Goal: Information Seeking & Learning: Learn about a topic

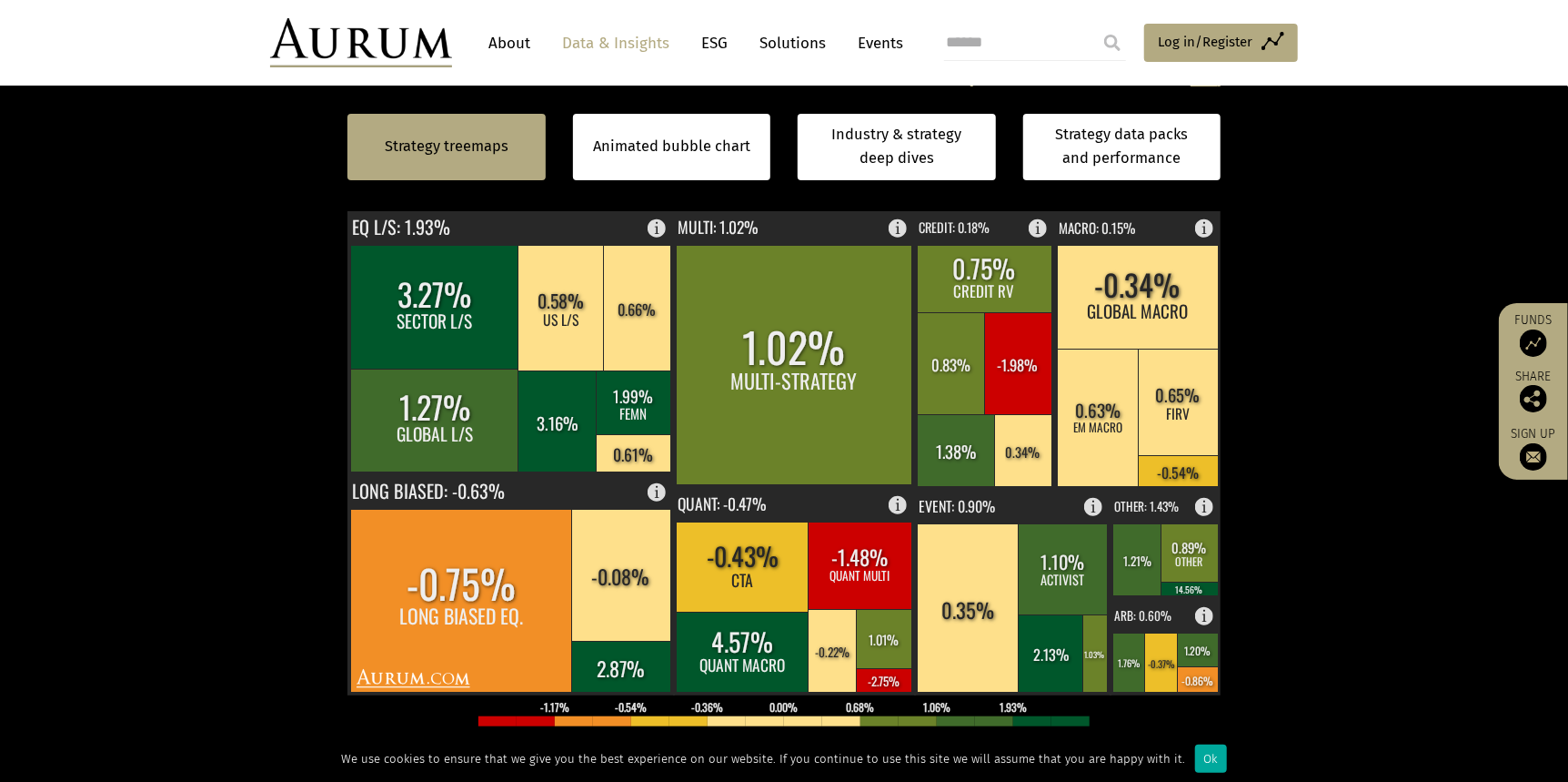
scroll to position [637, 0]
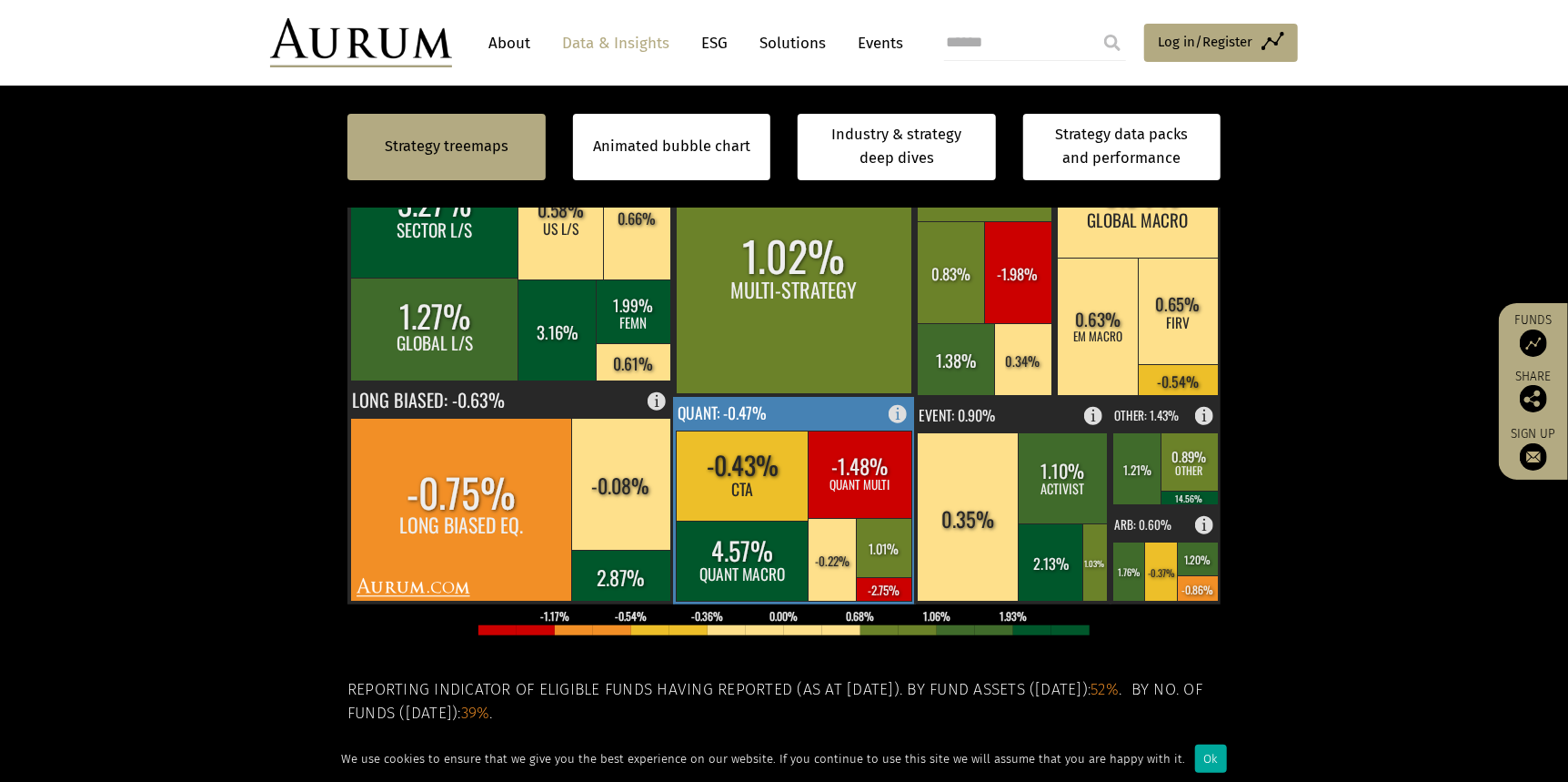
click at [708, 413] on text "QUANT: -0.47%" at bounding box center [722, 413] width 89 height 23
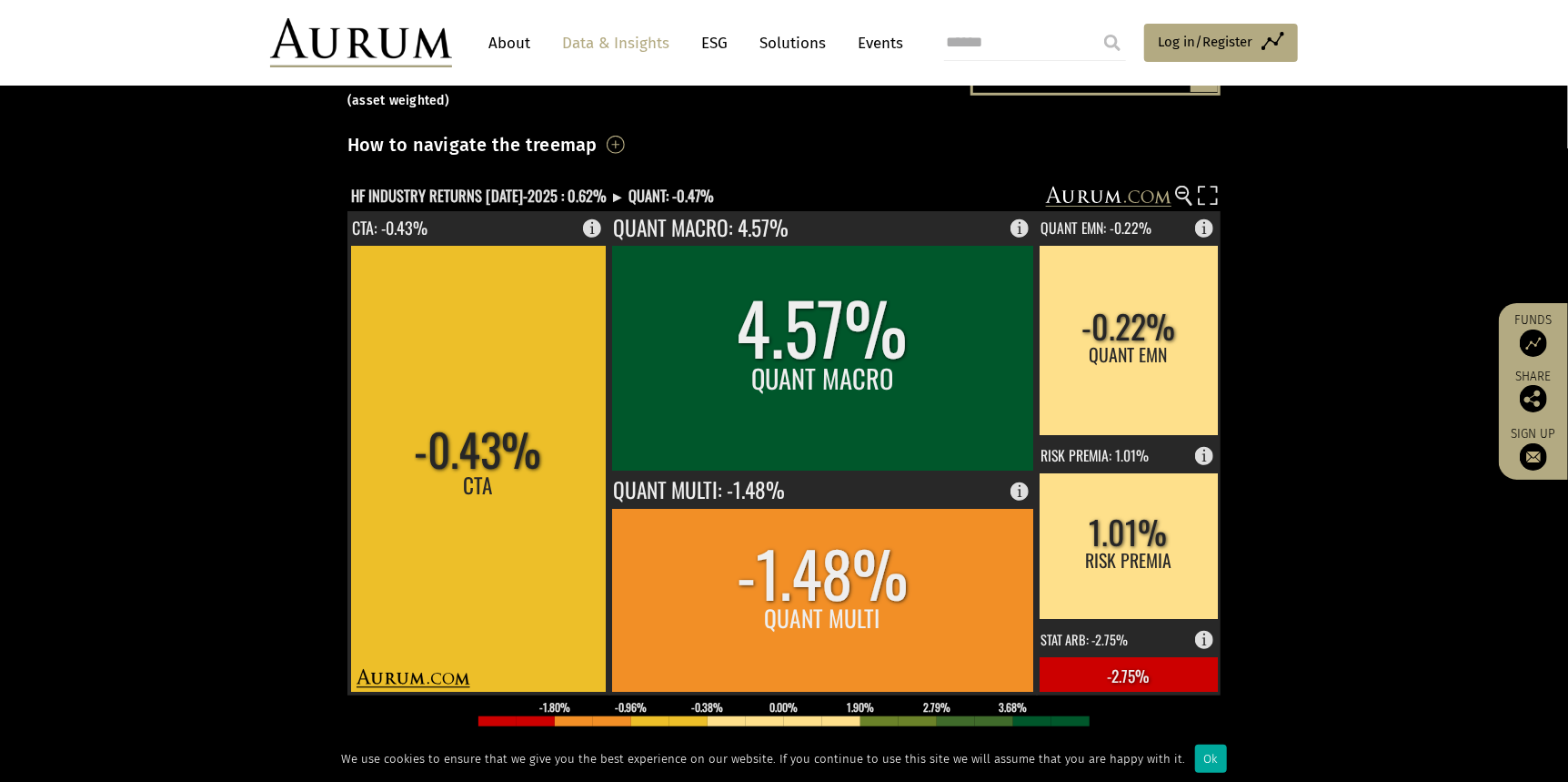
scroll to position [182, 0]
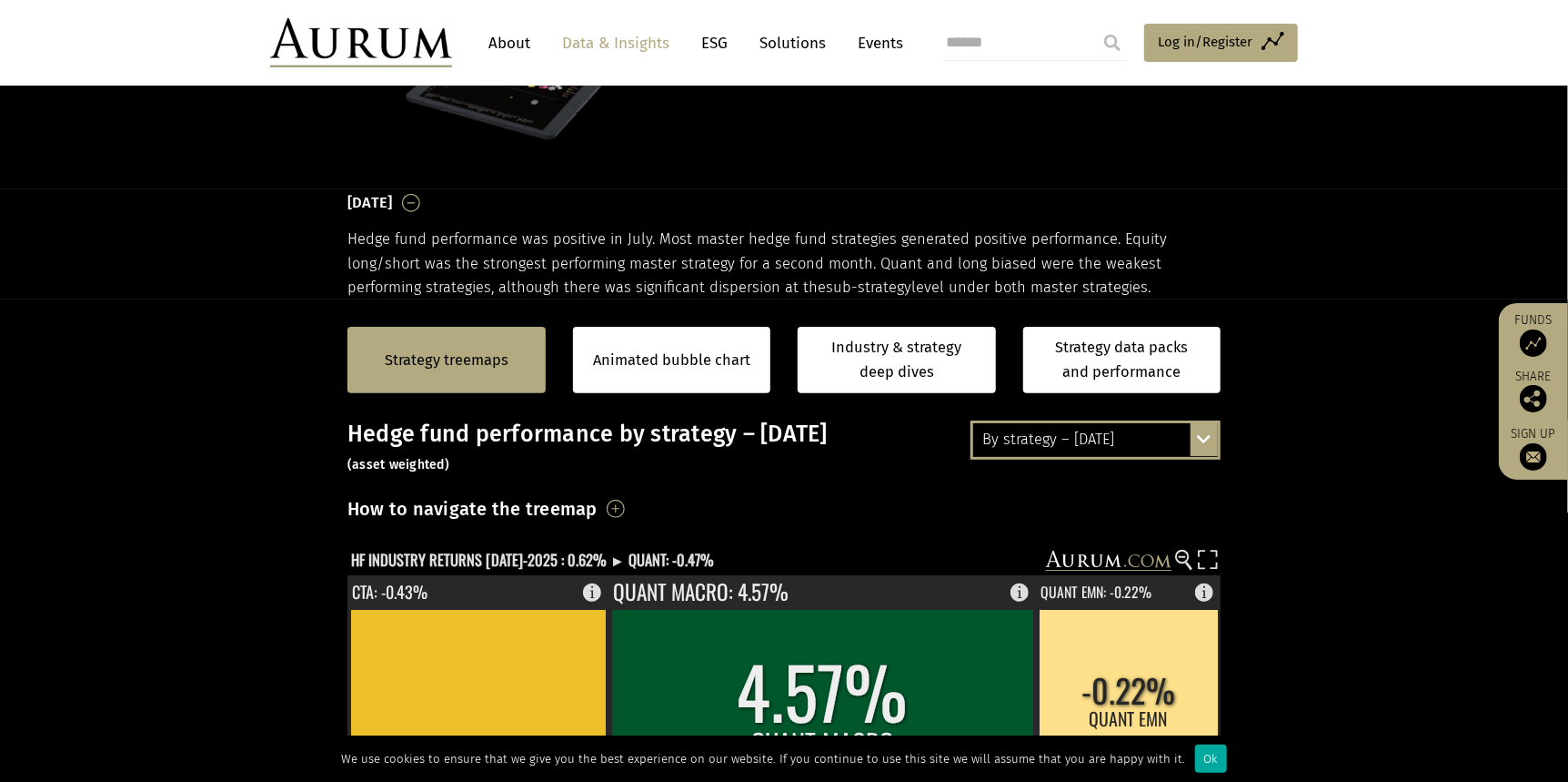
click at [1125, 449] on div "By strategy – [DATE]" at bounding box center [1095, 440] width 244 height 33
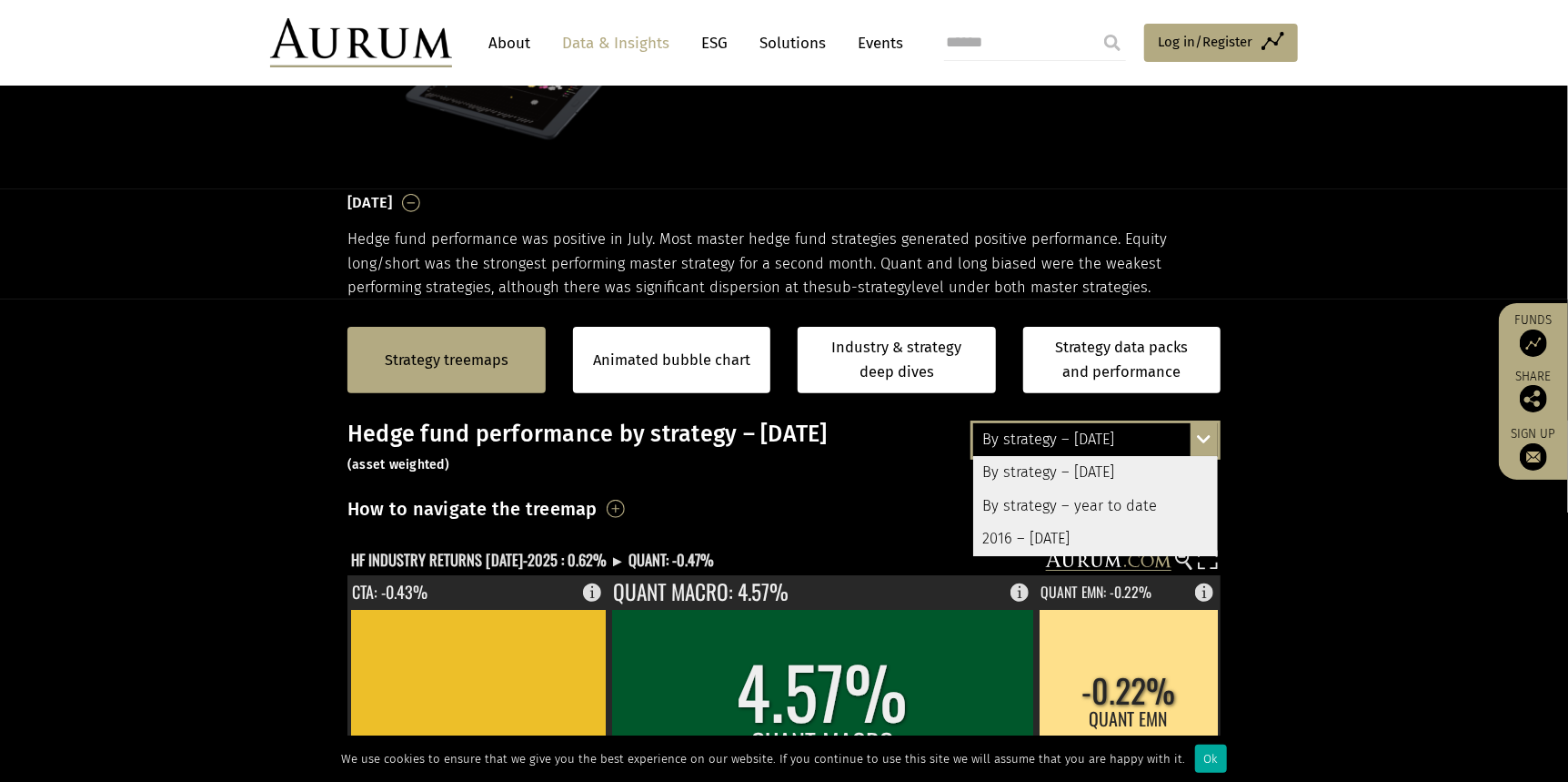
click at [1111, 506] on div "By strategy – year to date" at bounding box center [1095, 506] width 244 height 33
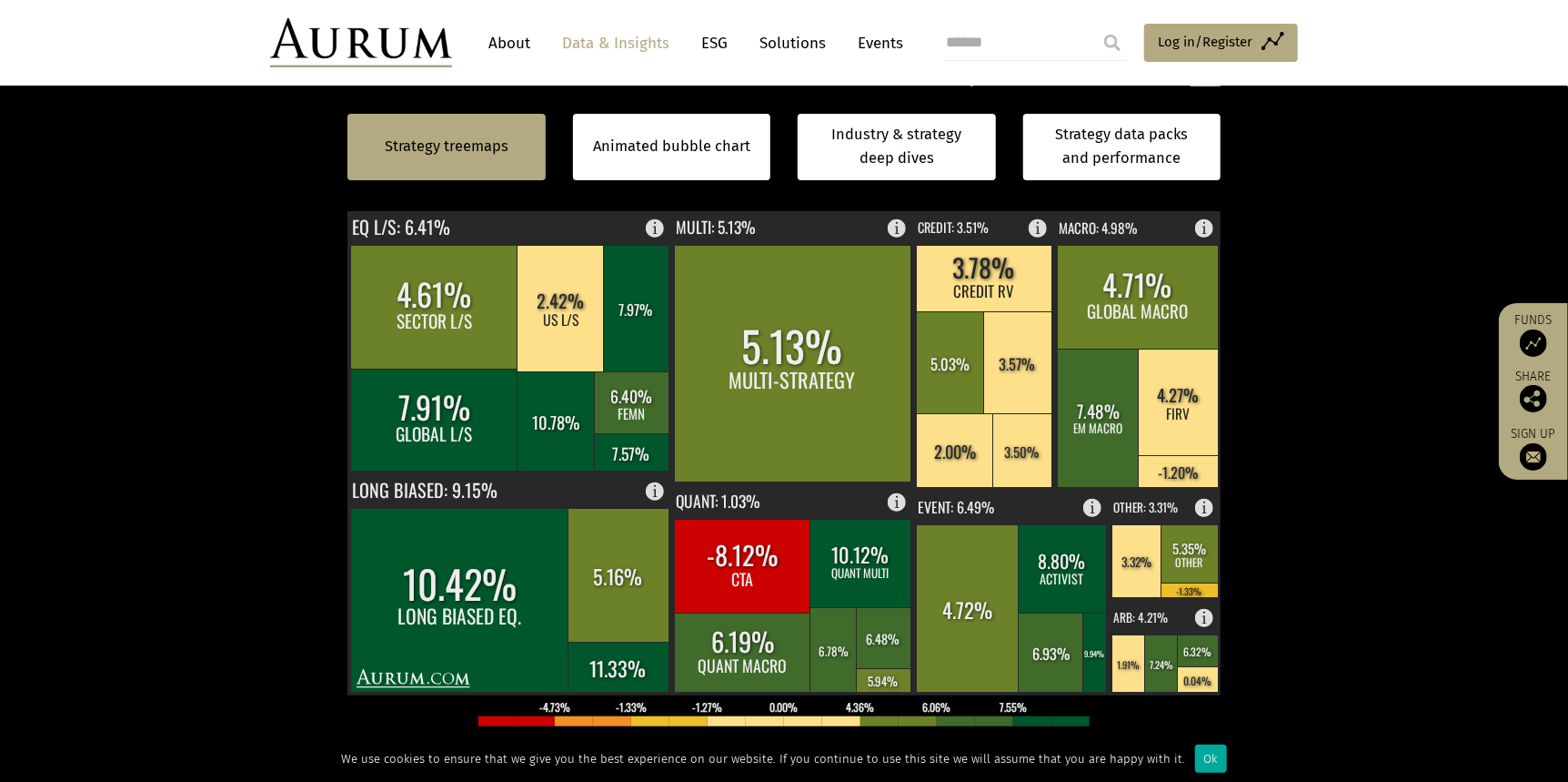
scroll to position [727, 0]
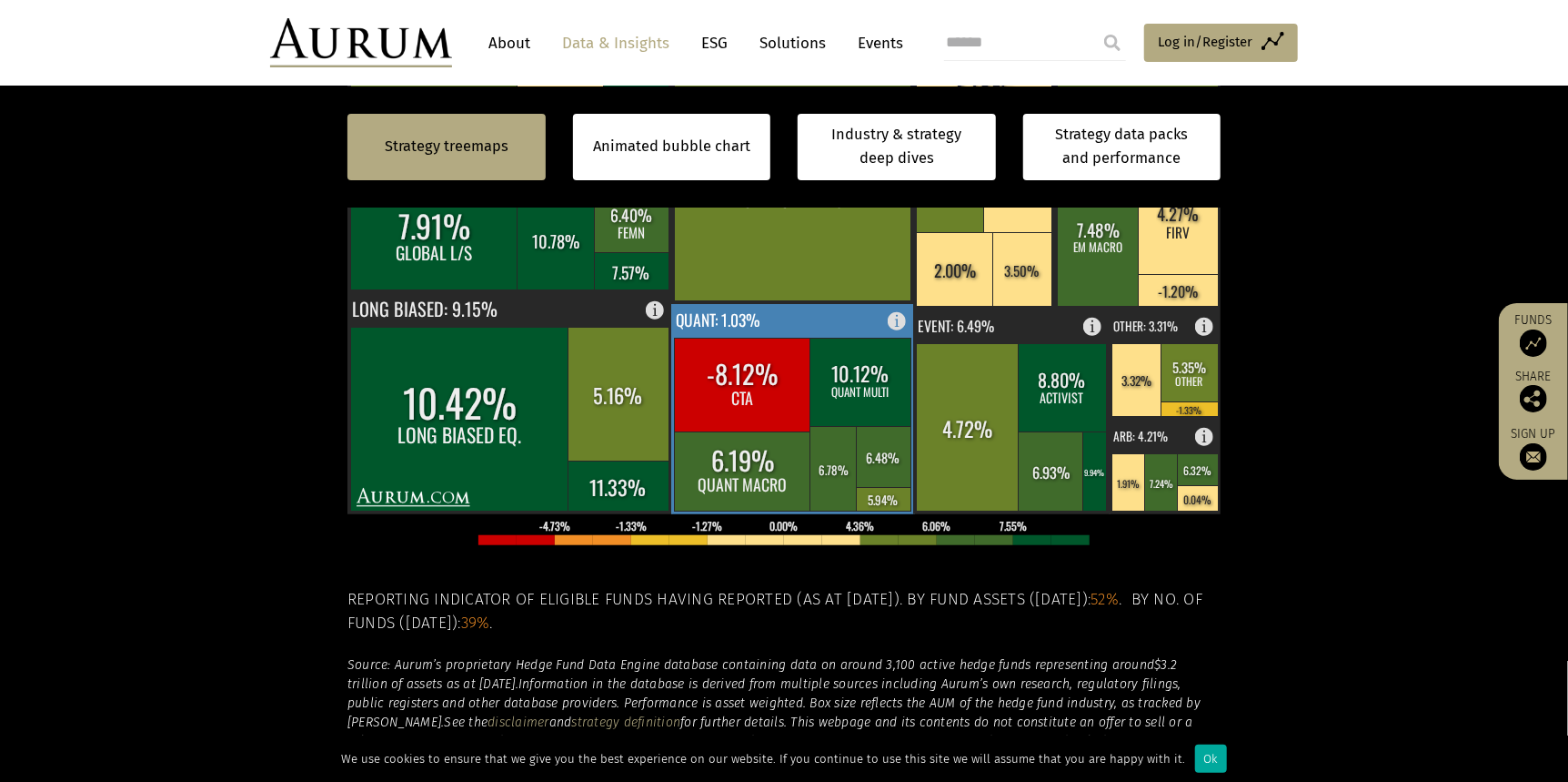
click at [729, 323] on text "QUANT: 1.03%" at bounding box center [718, 320] width 85 height 23
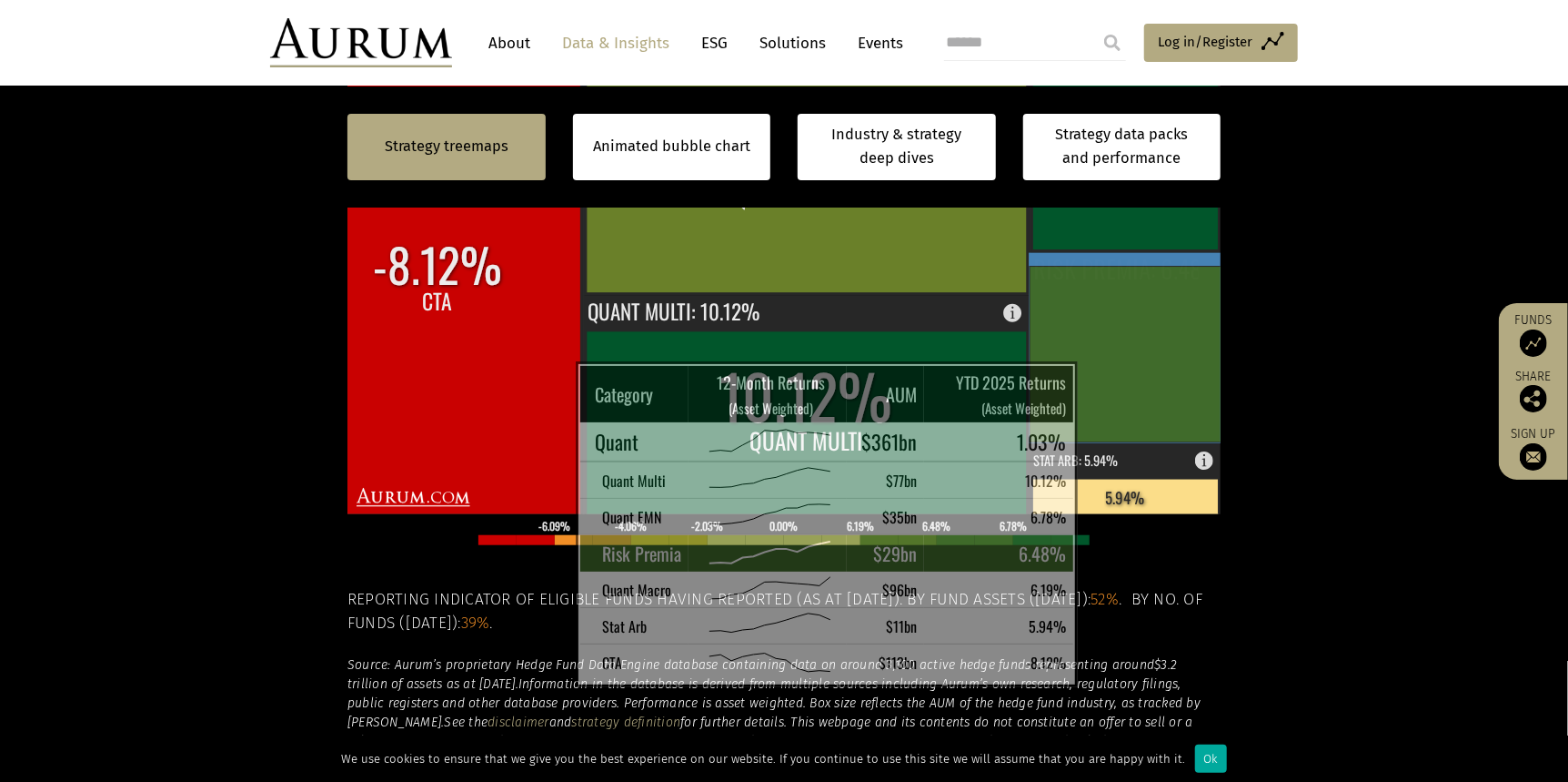
scroll to position [637, 0]
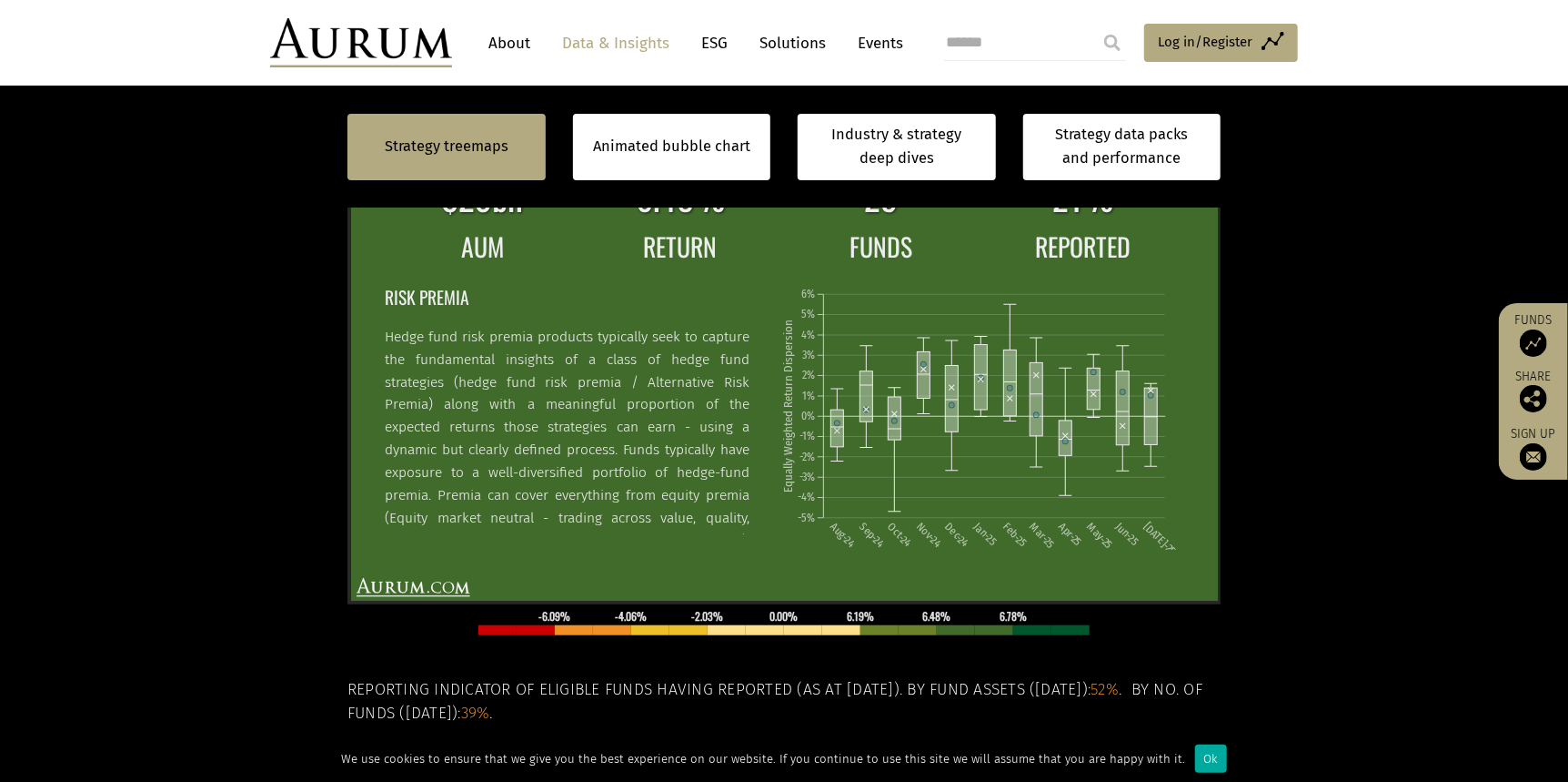
scroll to position [546, 0]
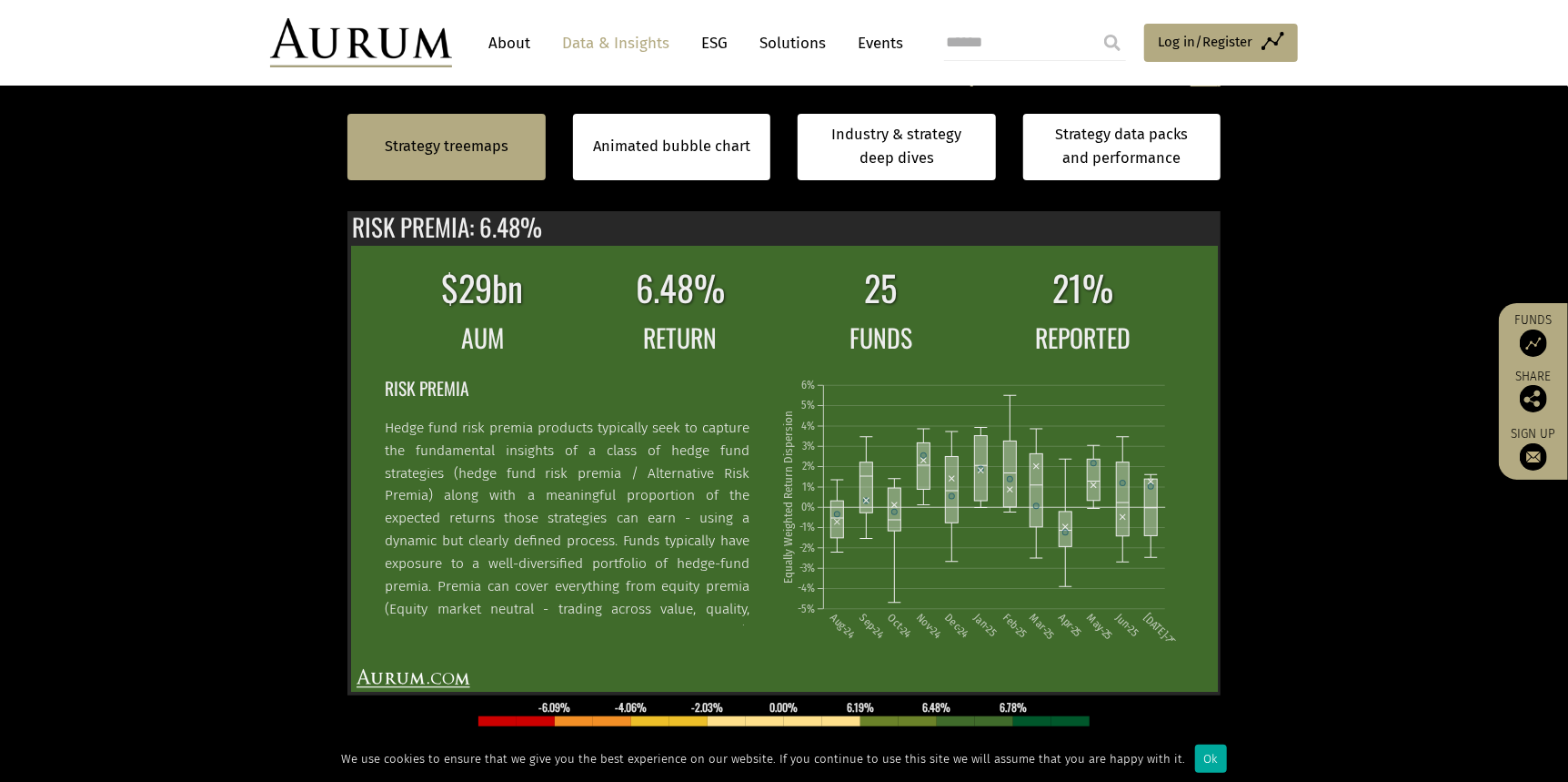
click at [162, 281] on section "Strategy treemaps Animated bubble chart Industry & strategy deep dives Strategy…" at bounding box center [784, 504] width 1568 height 1138
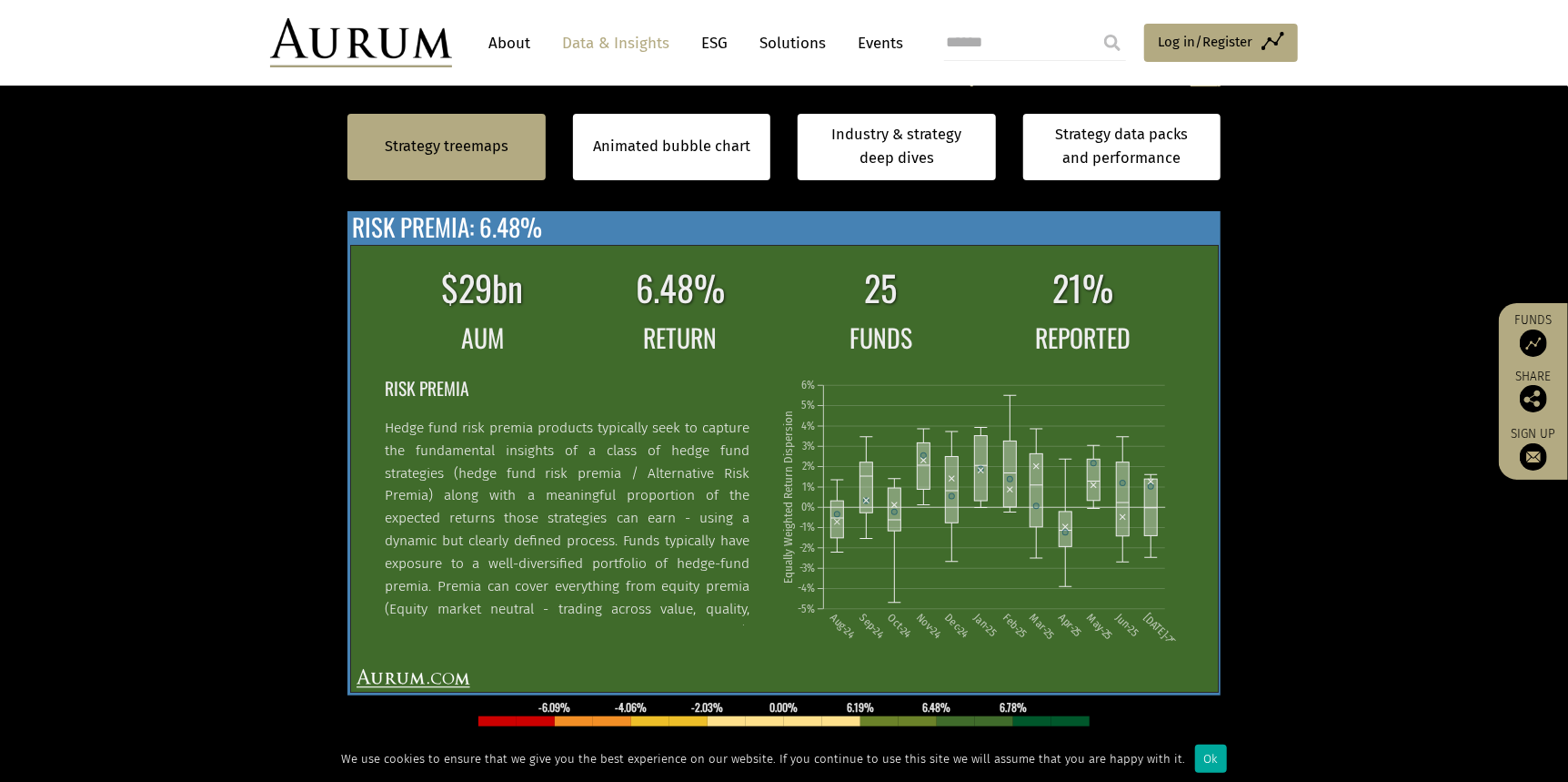
click at [847, 228] on div "$29bn 6.48% 25 21% AUM RETURN FUNDS REPORTED RISK PREMIA Hedge fund risk premia…" at bounding box center [784, 453] width 873 height 484
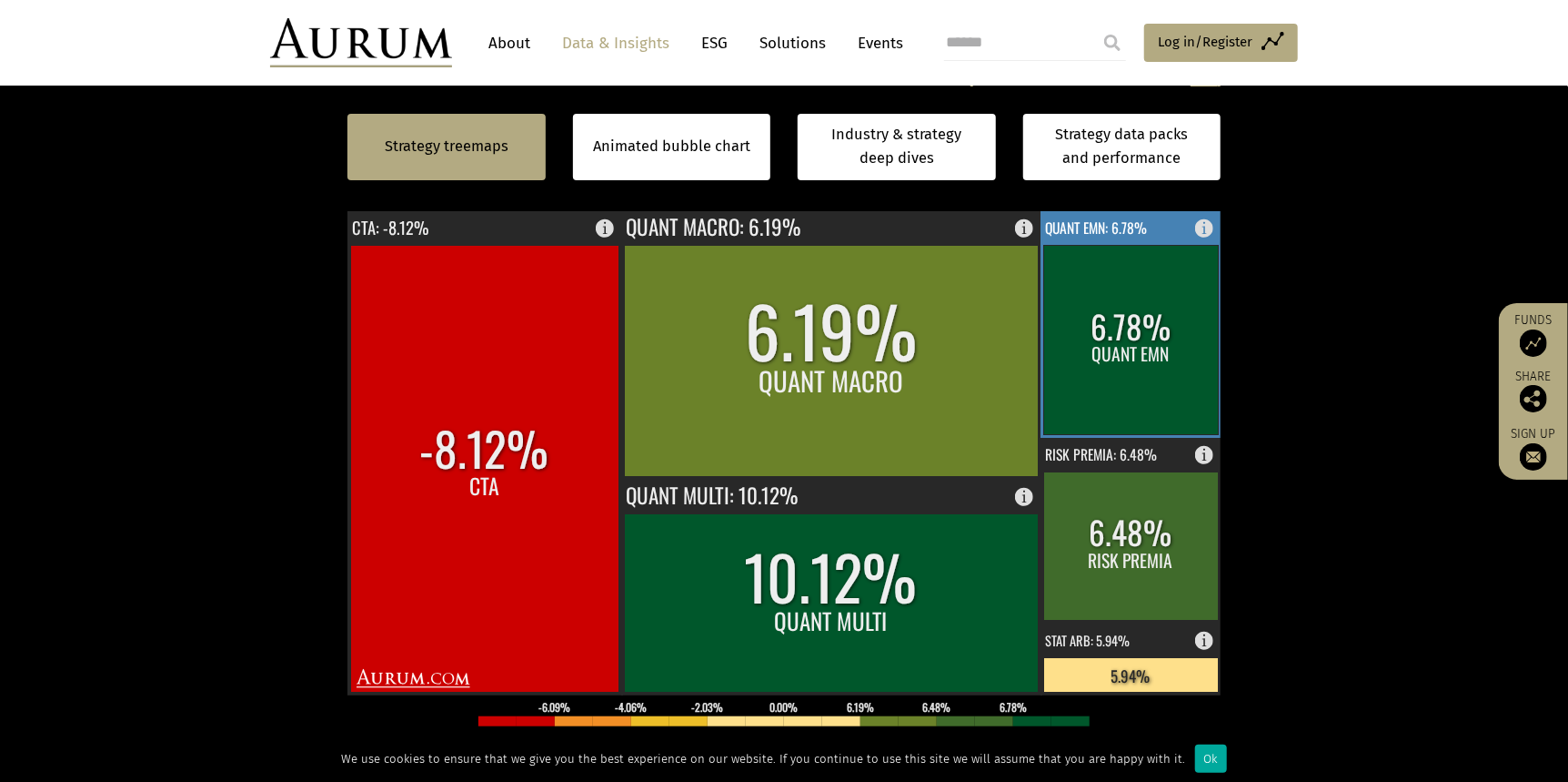
click at [1130, 340] on rect at bounding box center [1131, 340] width 175 height 190
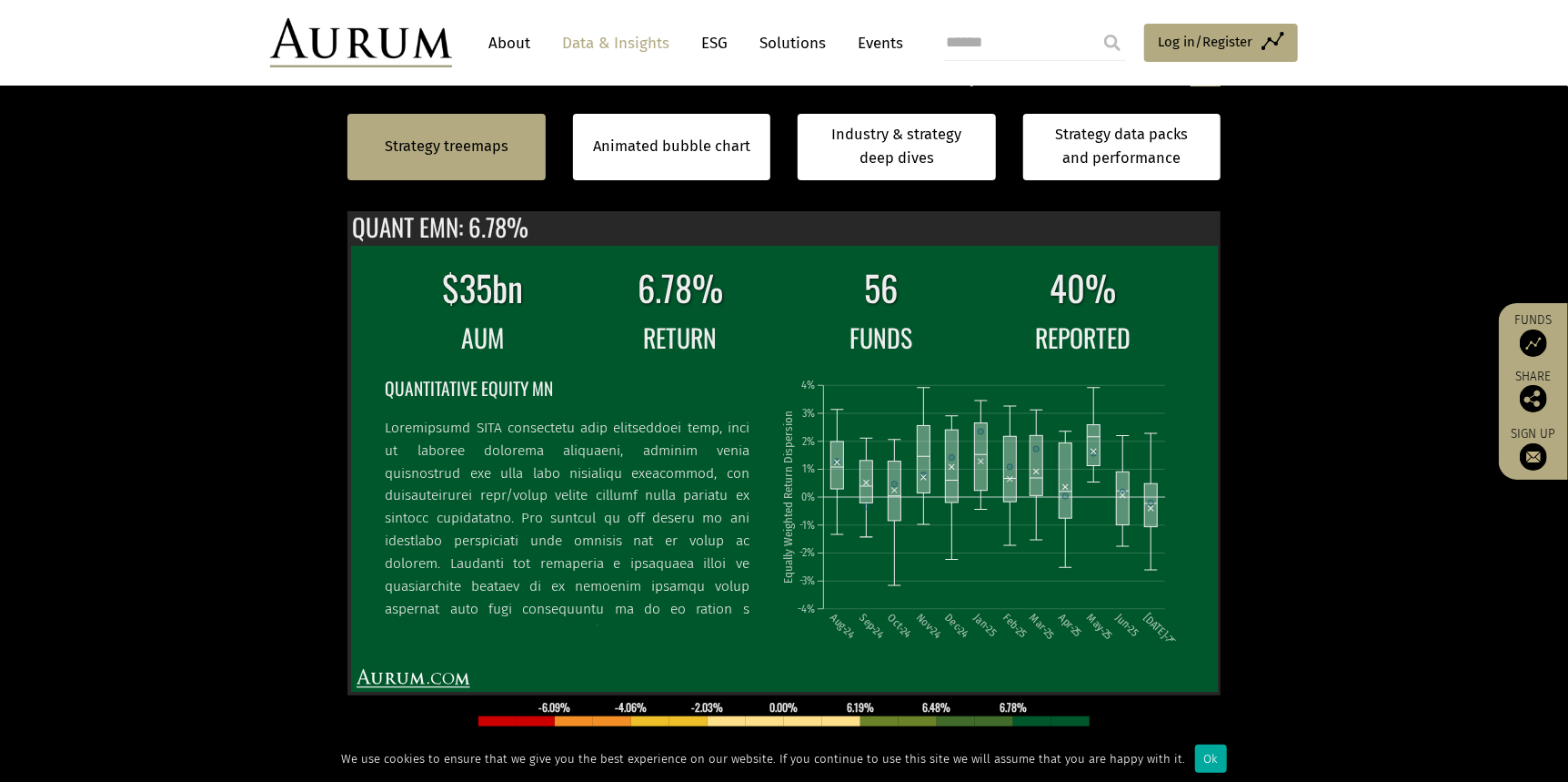
click at [241, 254] on section "Strategy treemaps Animated bubble chart Industry & strategy deep dives Strategy…" at bounding box center [784, 504] width 1568 height 1138
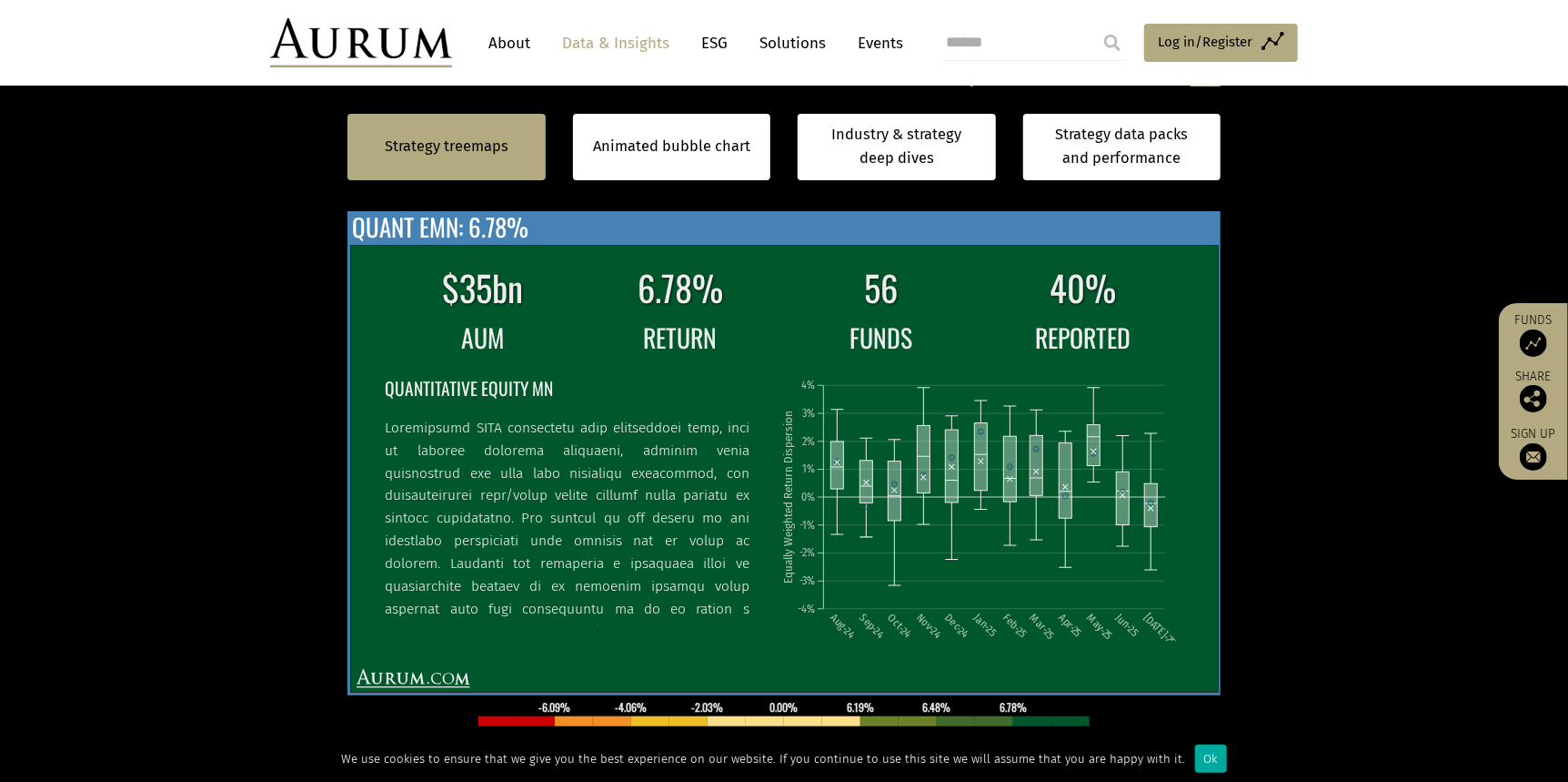
click at [533, 226] on div "$35bn 6.78% 56 40% AUM RETURN FUNDS REPORTED QUANTITATIVE EQUITY MN Aug-24 Sep-…" at bounding box center [784, 453] width 873 height 484
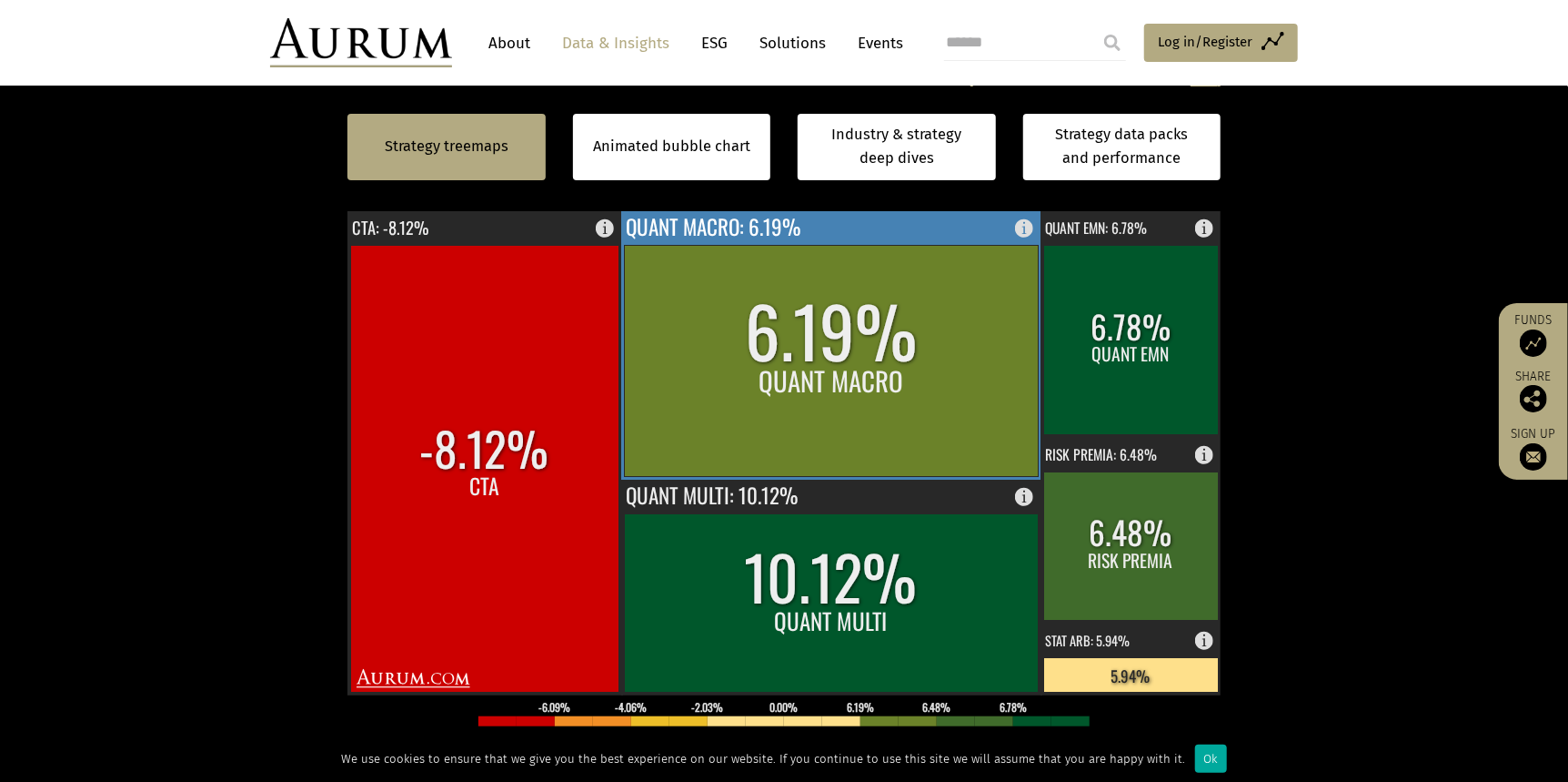
click at [774, 396] on rect at bounding box center [832, 361] width 414 height 231
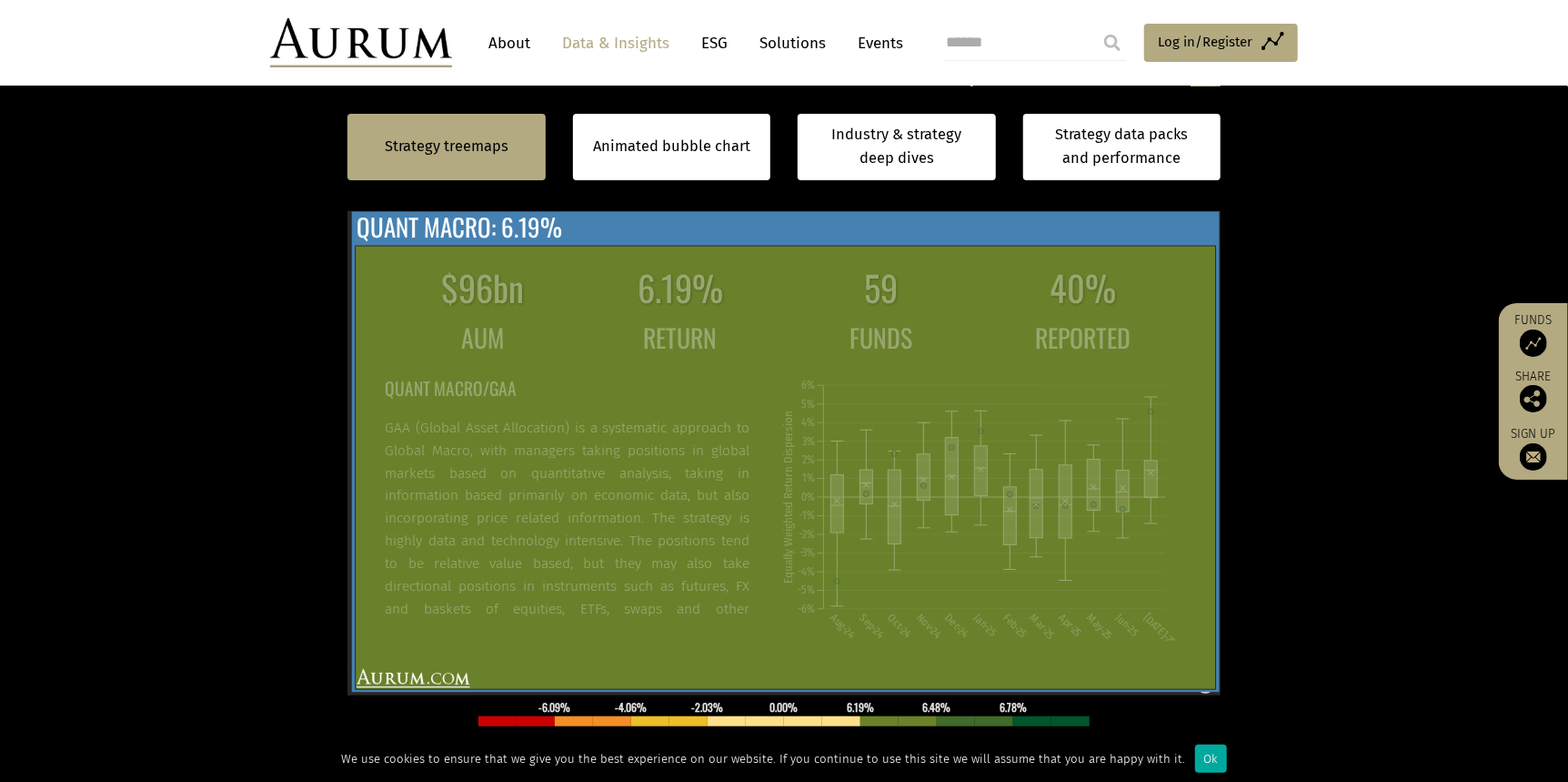
scroll to position [637, 0]
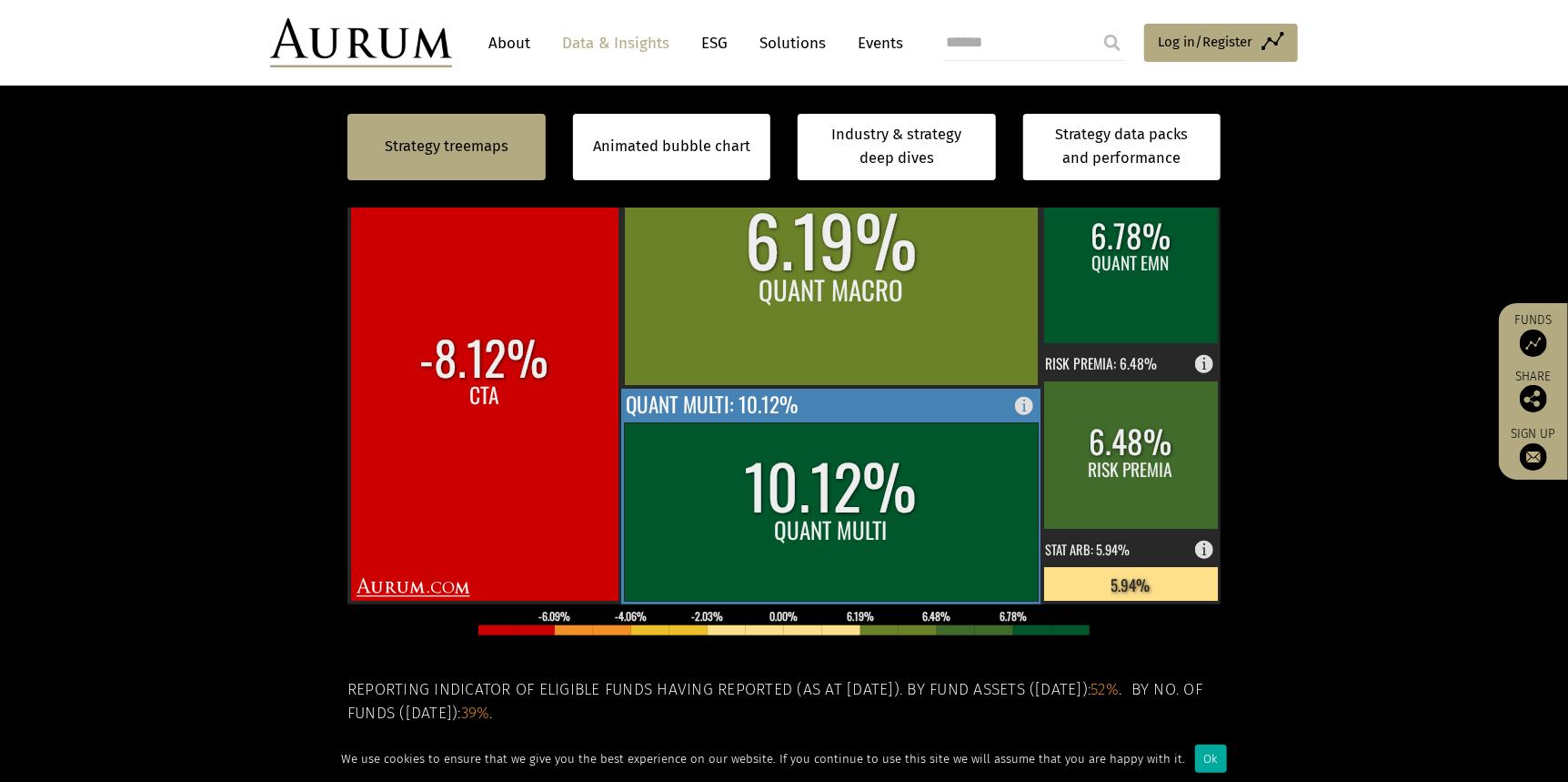
click at [750, 483] on rect at bounding box center [832, 512] width 414 height 178
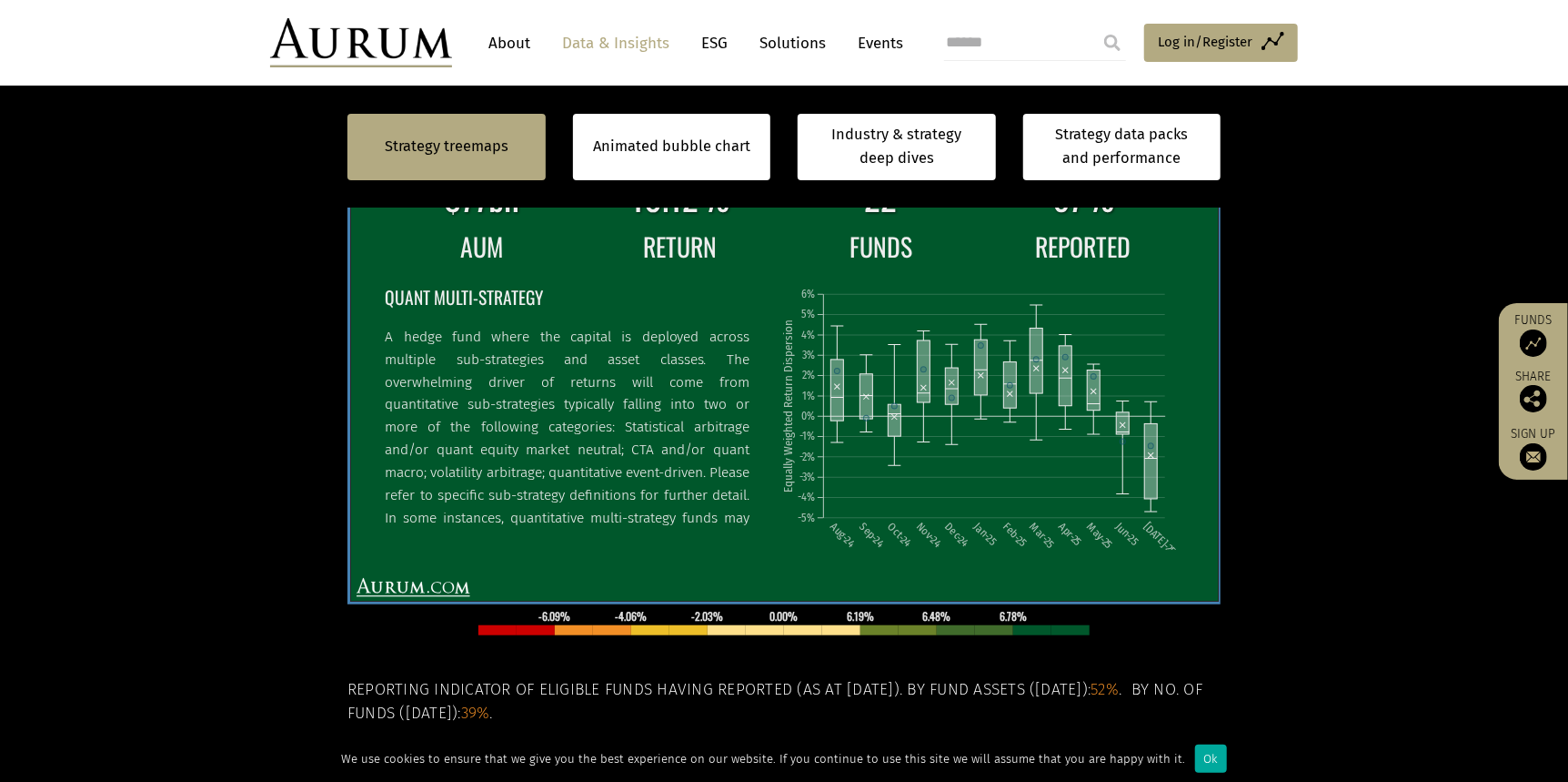
scroll to position [546, 0]
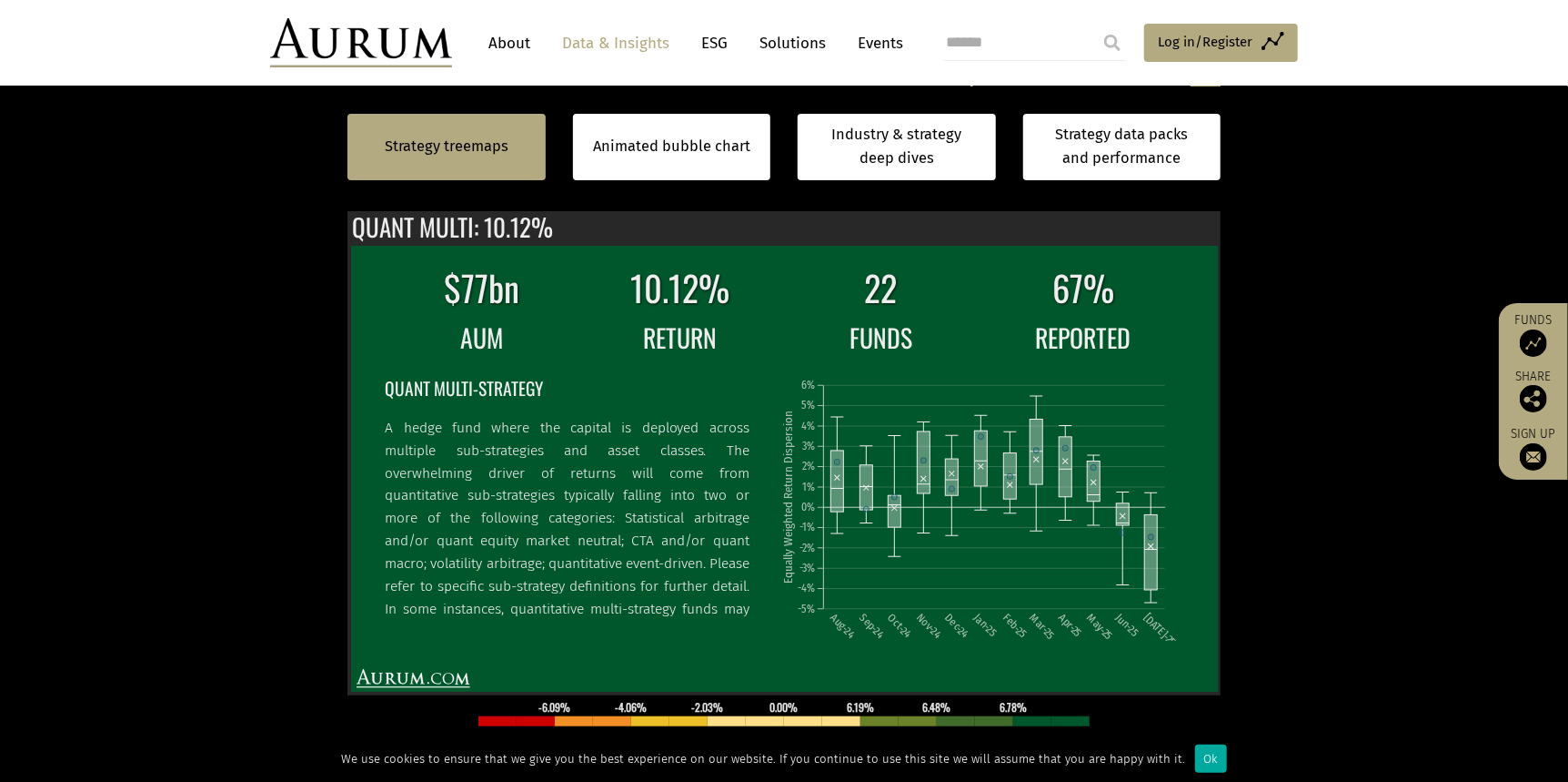
click at [1283, 260] on section "Strategy treemaps Animated bubble chart Industry & strategy deep dives Strategy…" at bounding box center [784, 504] width 1568 height 1138
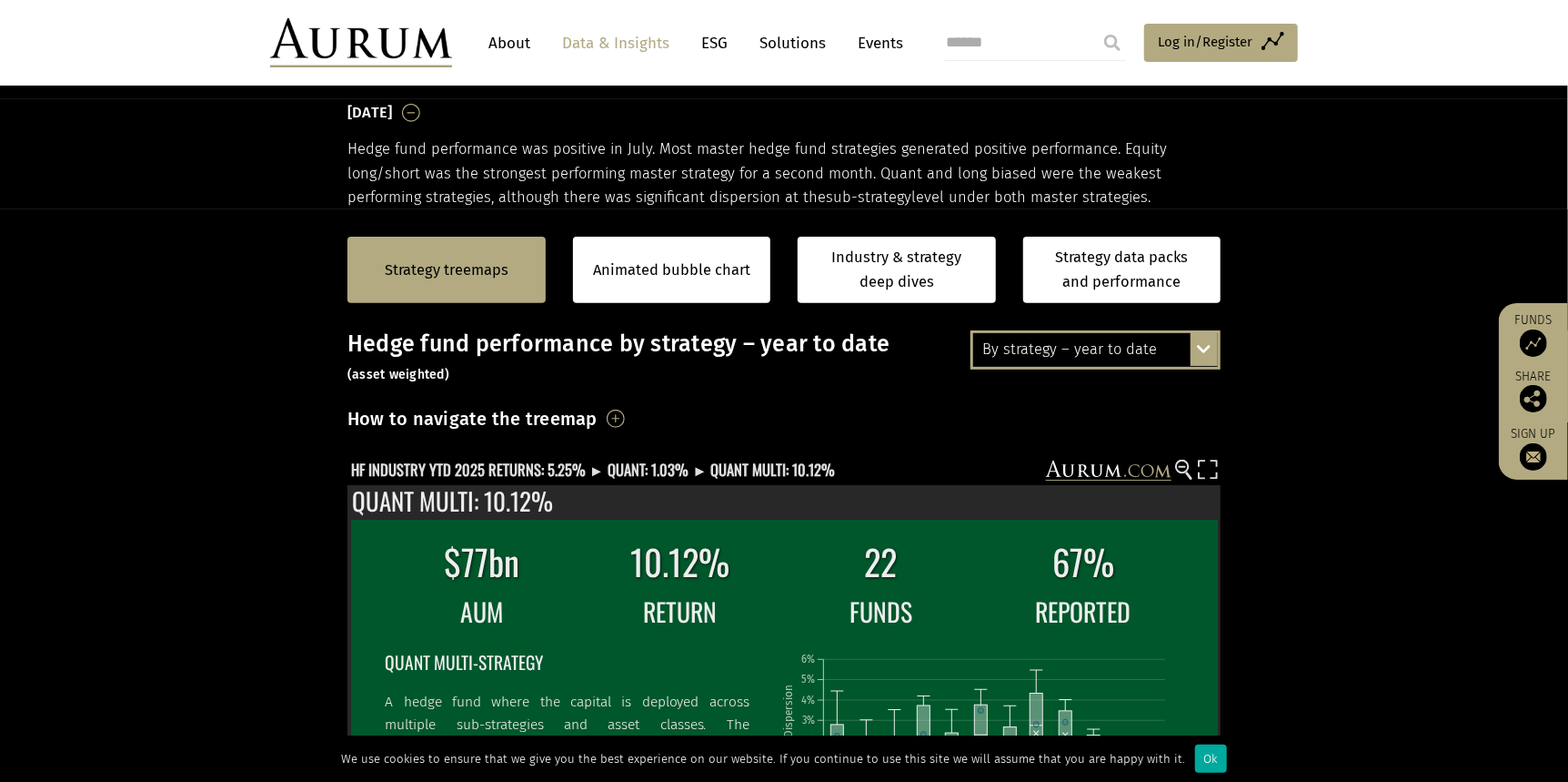
scroll to position [182, 0]
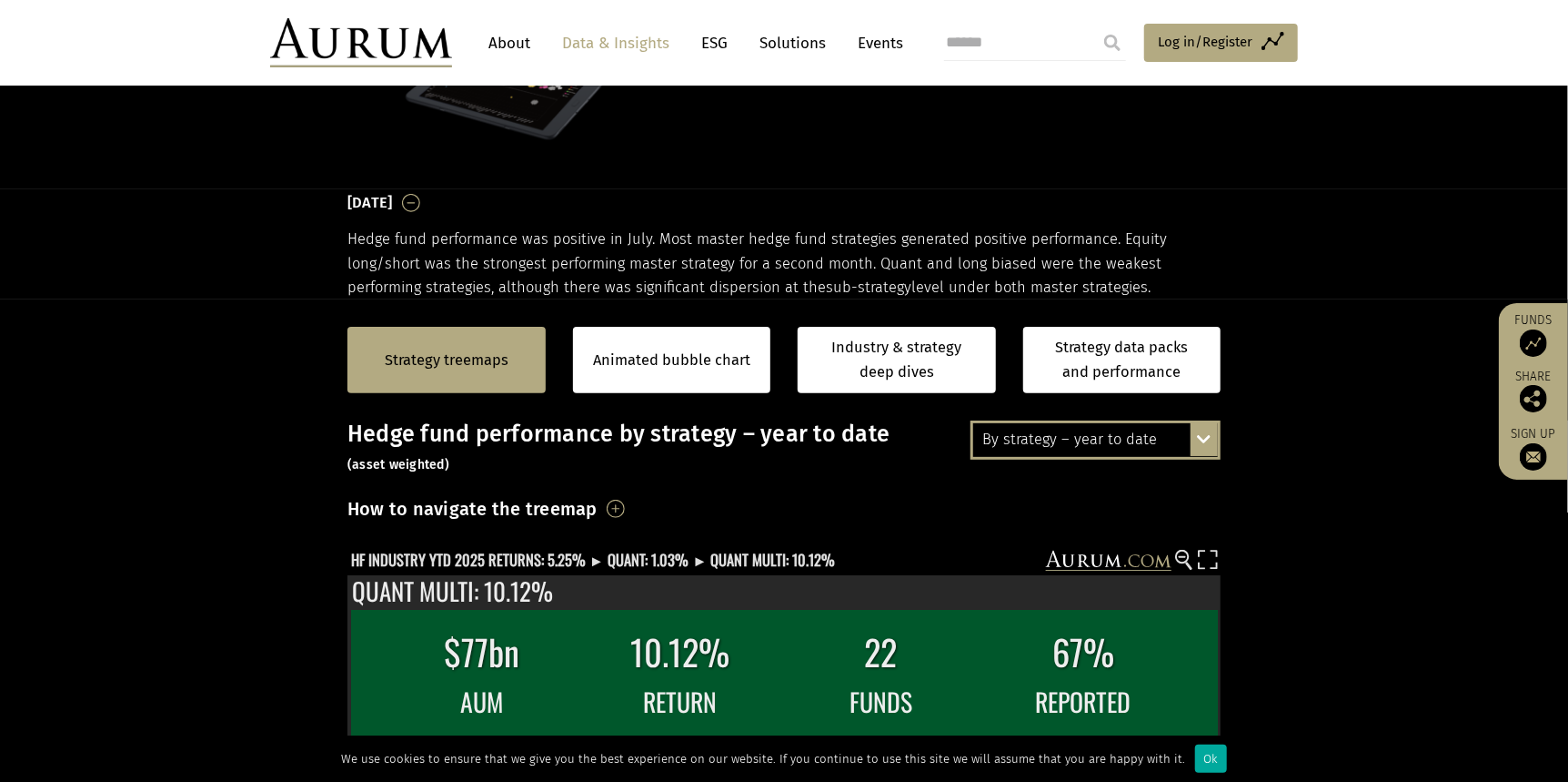
click at [1109, 449] on div "By strategy – year to date" at bounding box center [1095, 440] width 244 height 33
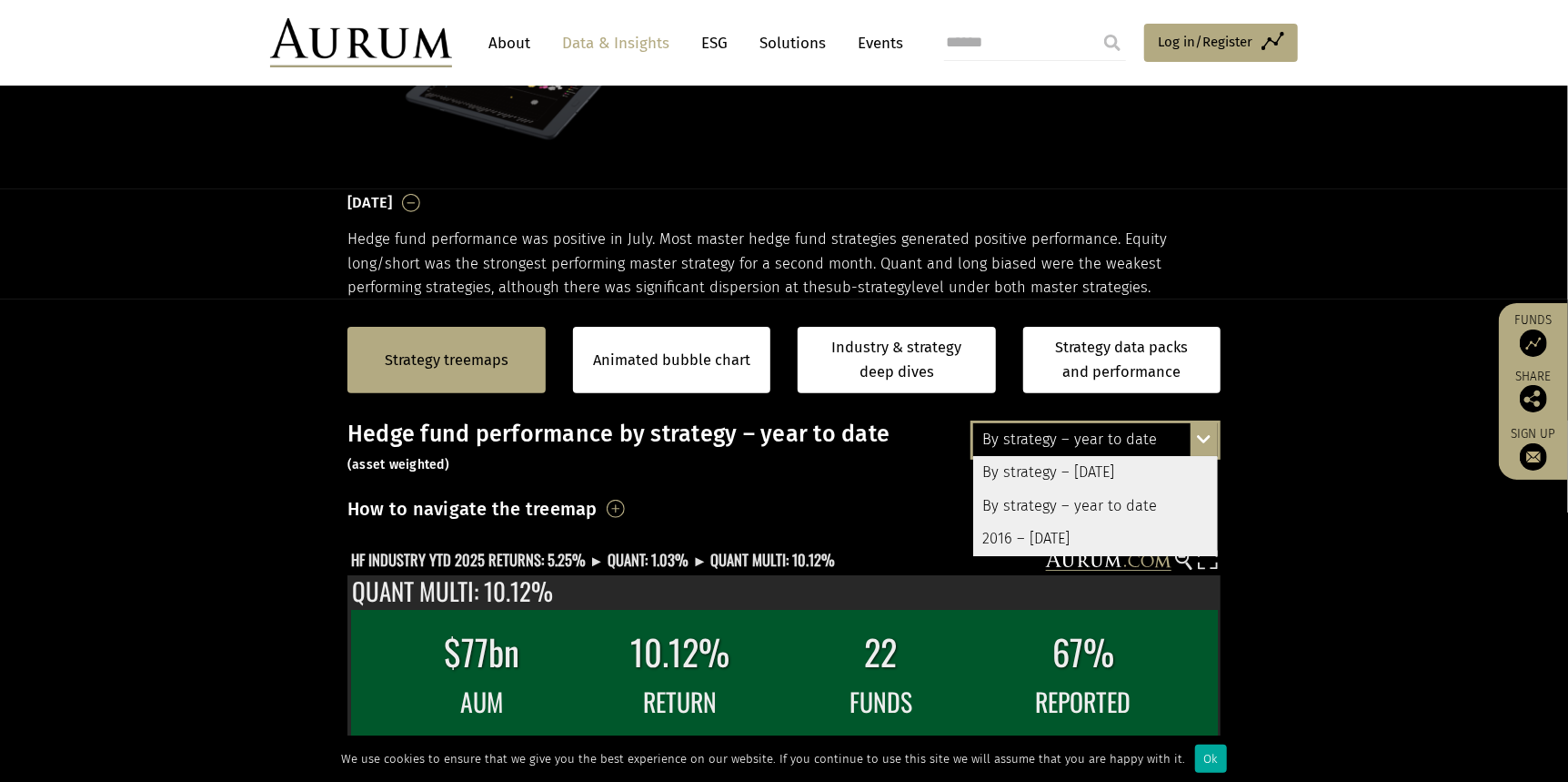
click at [1082, 471] on div "By strategy – [DATE]" at bounding box center [1095, 473] width 244 height 33
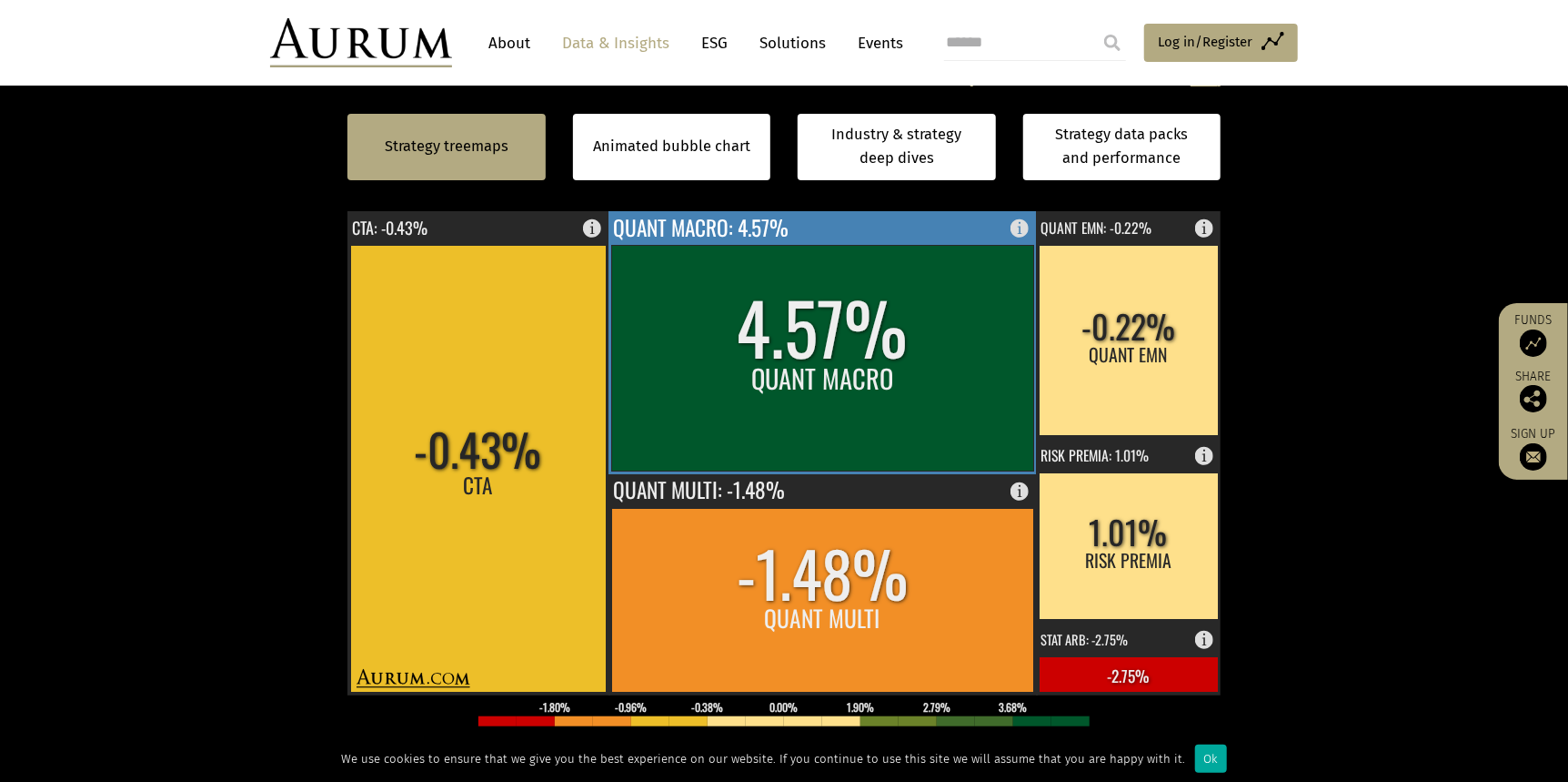
click at [881, 419] on rect at bounding box center [823, 358] width 422 height 226
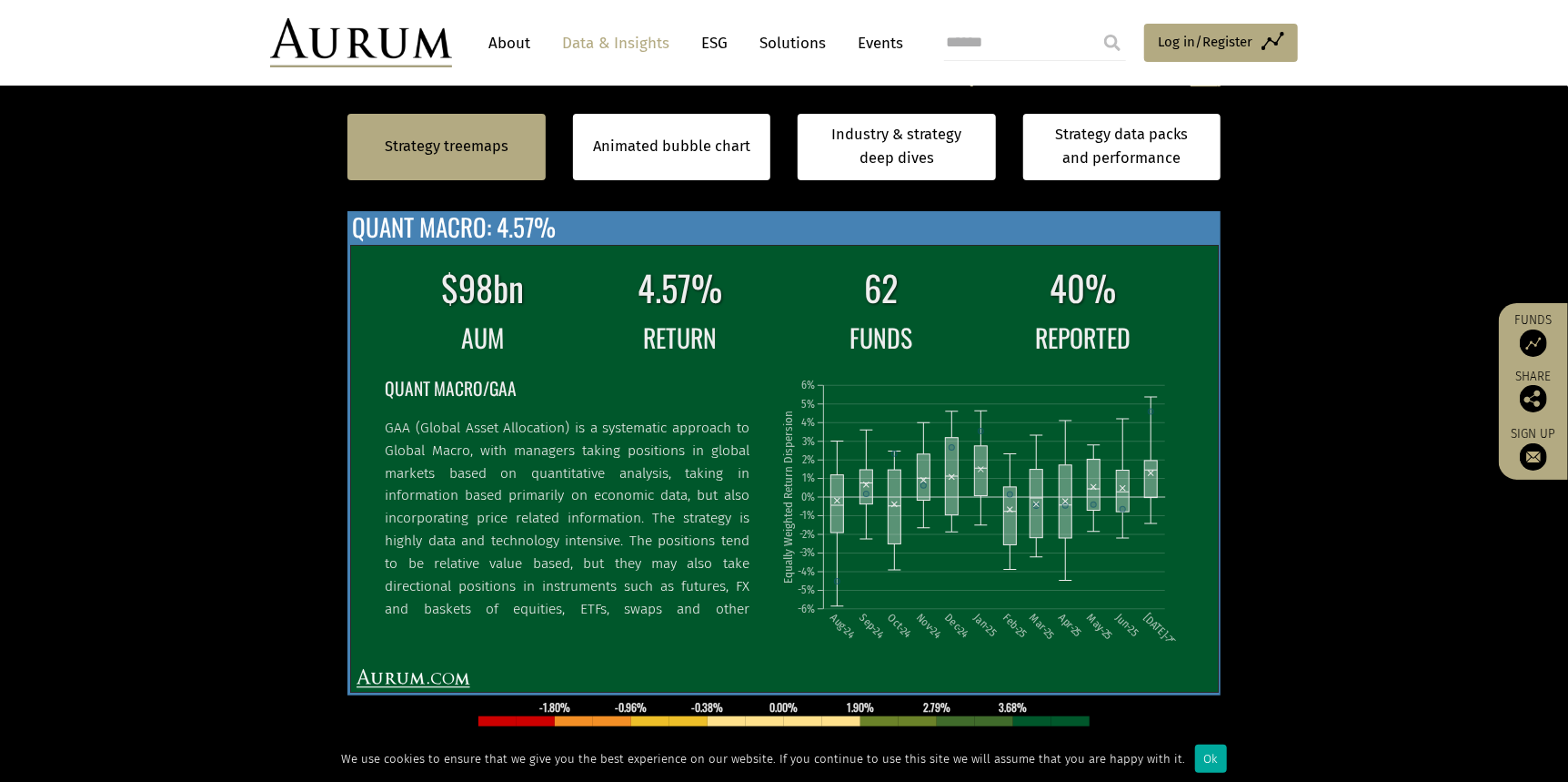
click at [966, 221] on div "$98bn 4.57% 62 40% AUM RETURN FUNDS REPORTED QUANT MACRO/GAA GAA (Global Asset …" at bounding box center [784, 453] width 873 height 484
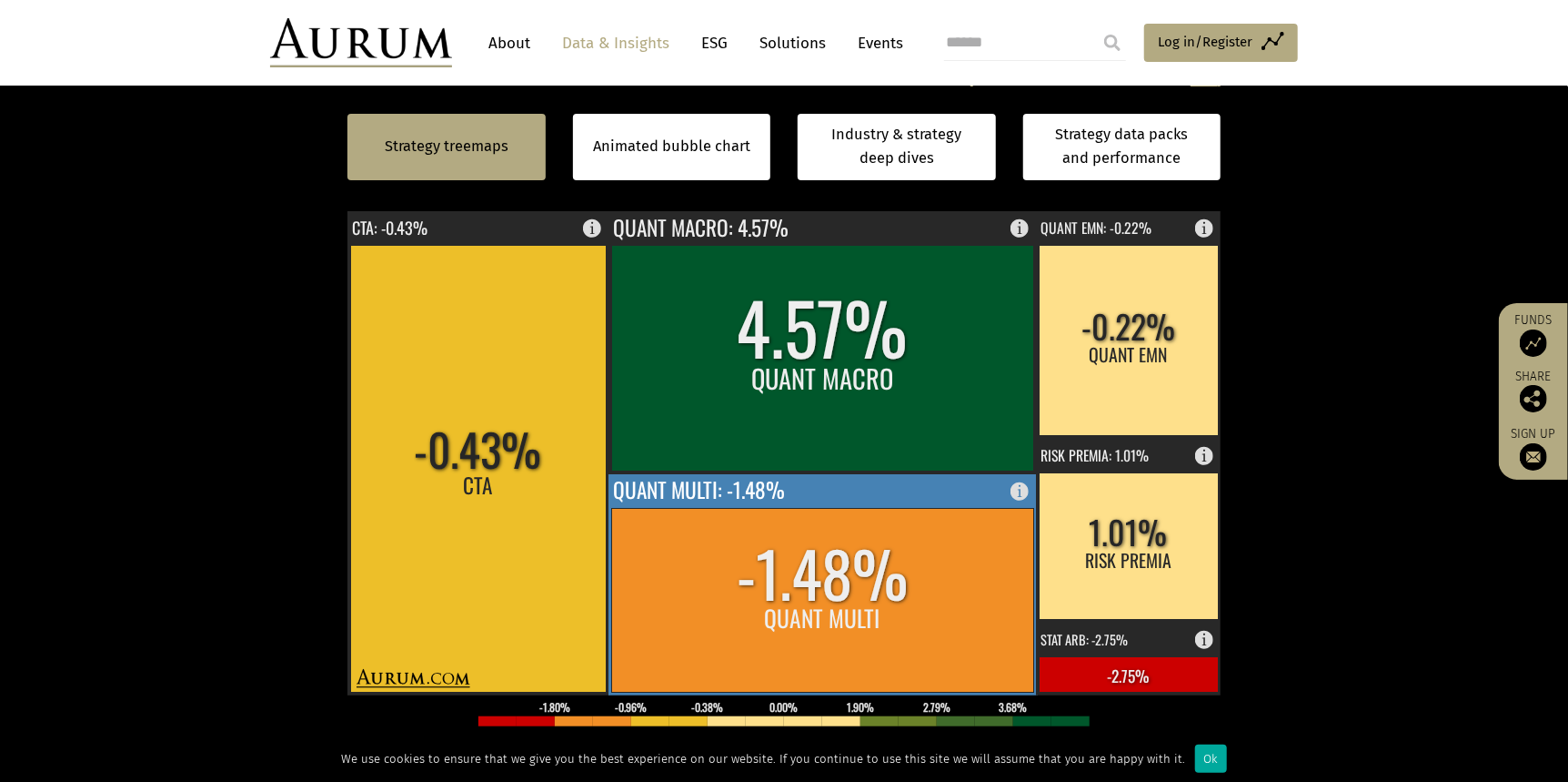
click at [762, 626] on rect at bounding box center [823, 600] width 422 height 184
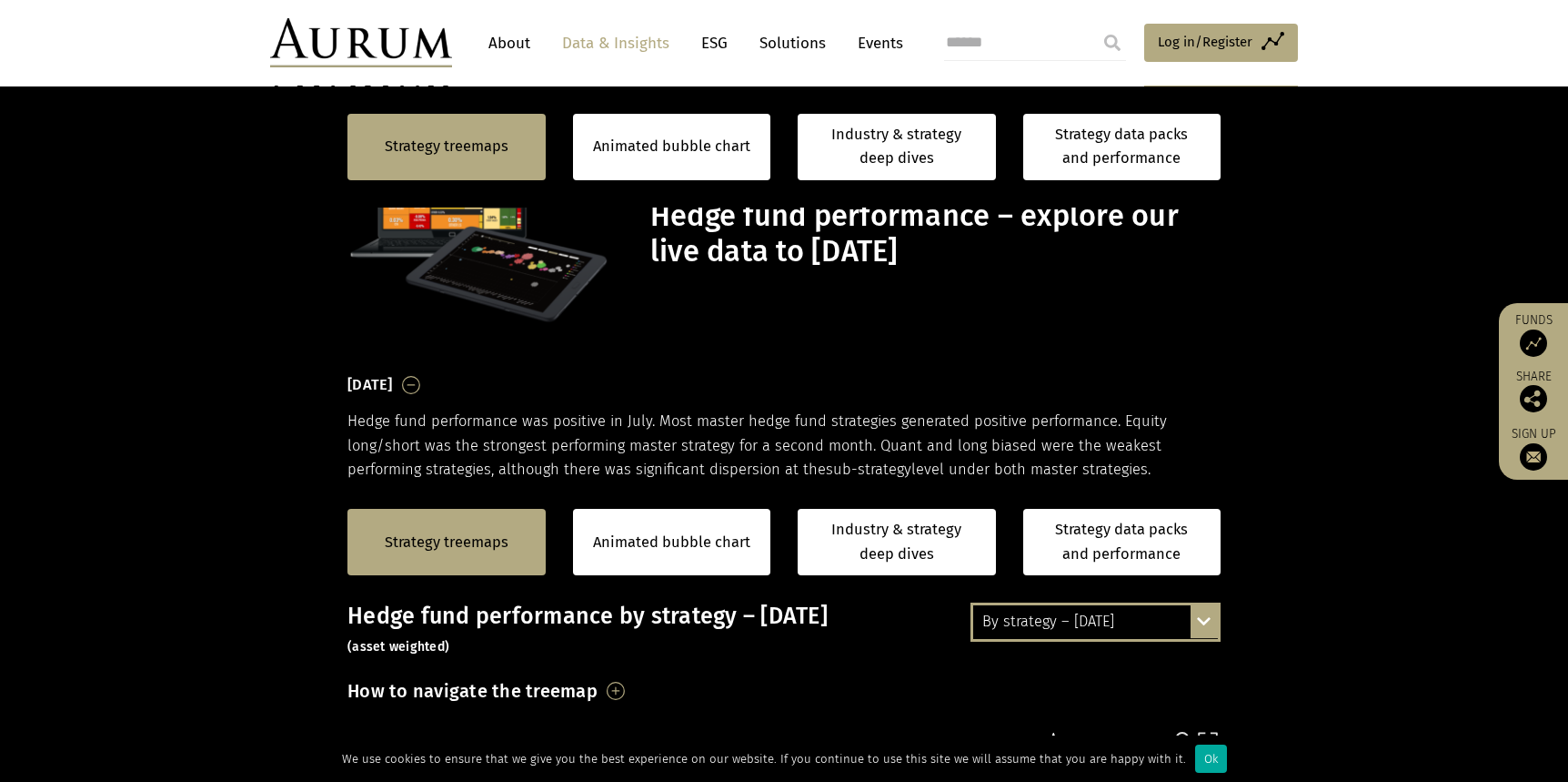
scroll to position [546, 0]
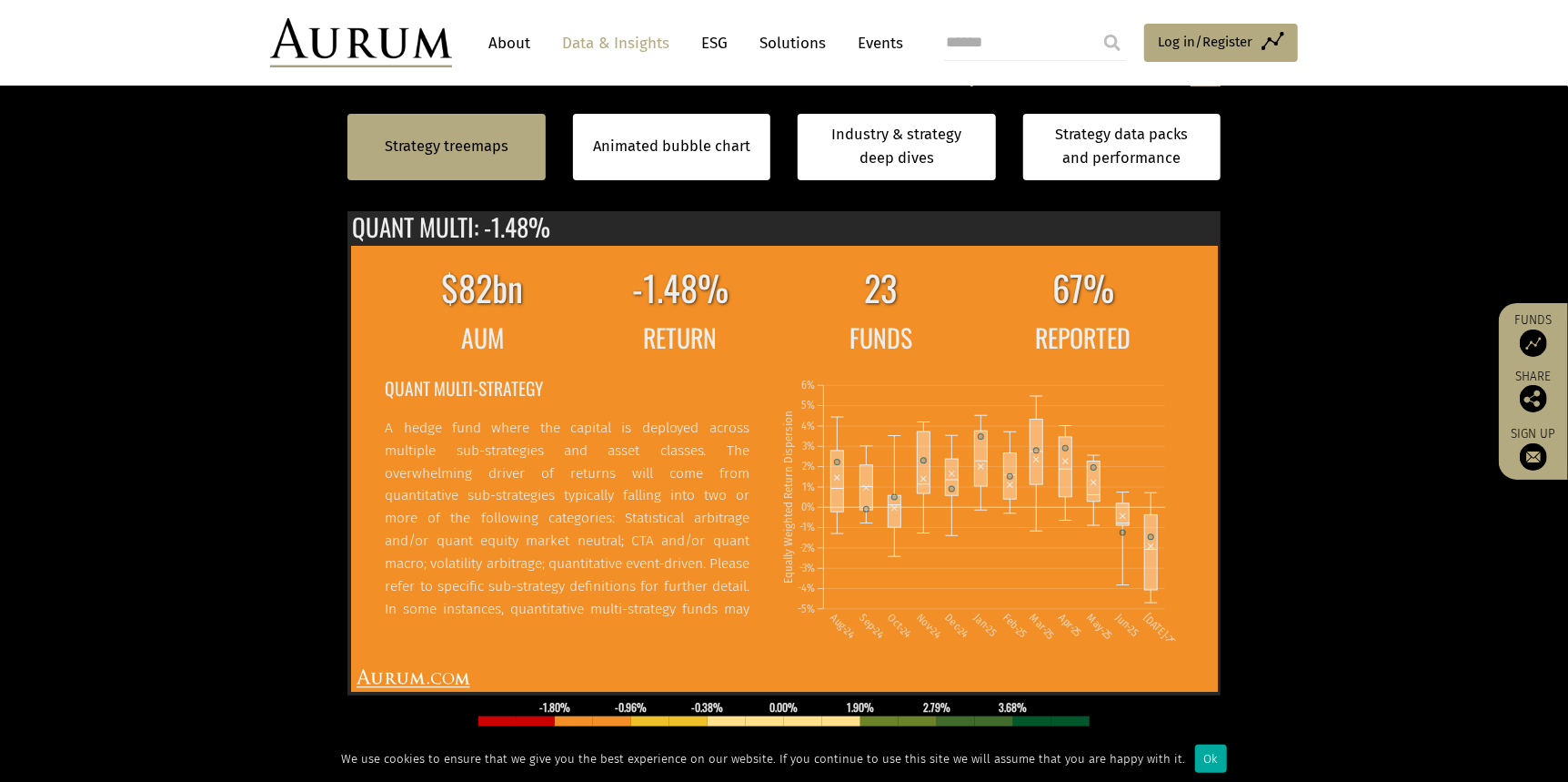
click at [1356, 295] on section "Strategy treemaps Animated bubble chart Industry & strategy deep dives Strategy…" at bounding box center [784, 504] width 1568 height 1138
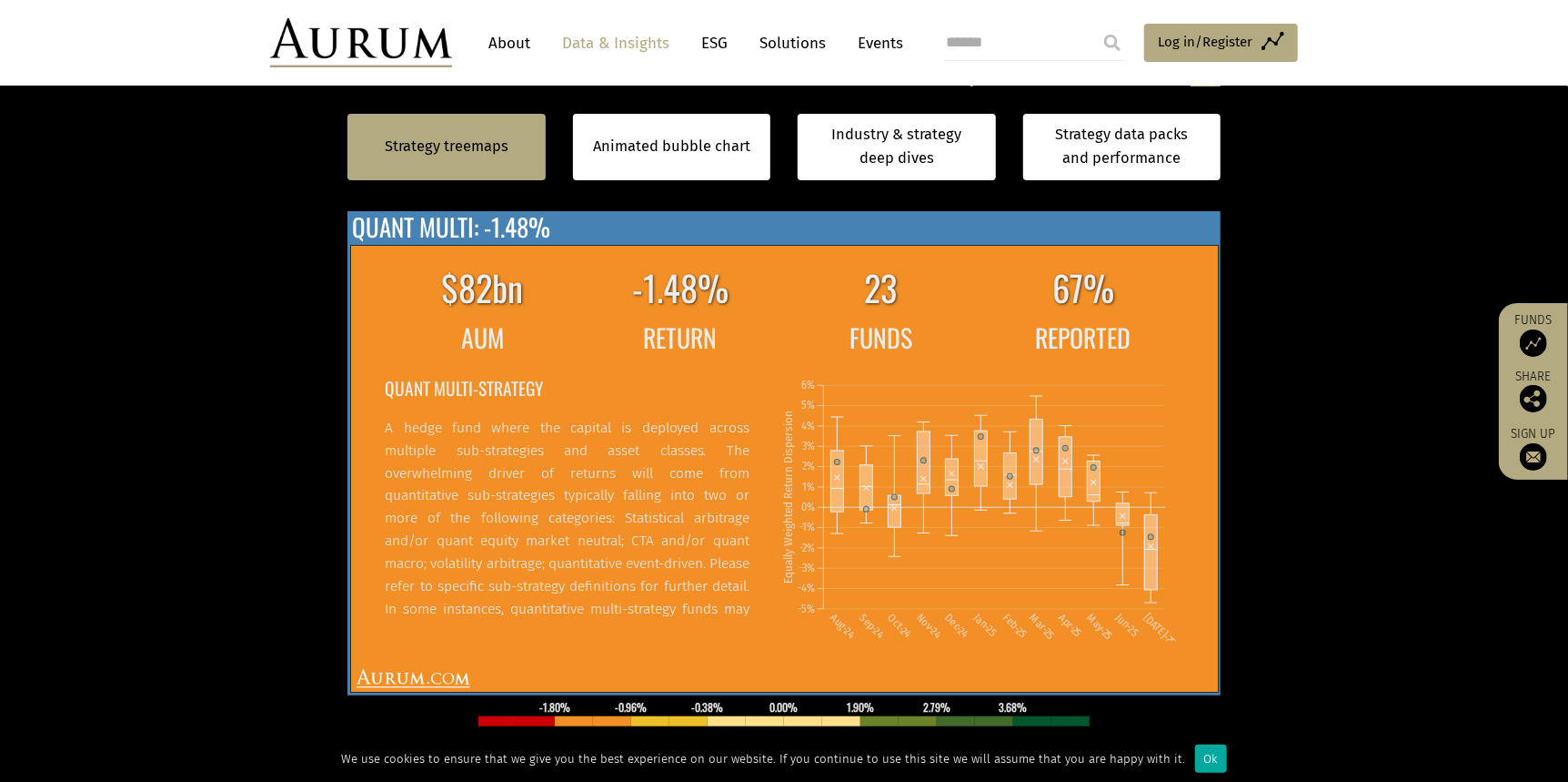
click at [1013, 233] on div "$82bn -1.48% 23 67% AUM RETURN FUNDS REPORTED QUANT MULTI-STRATEGY A hedge fund…" at bounding box center [784, 453] width 873 height 484
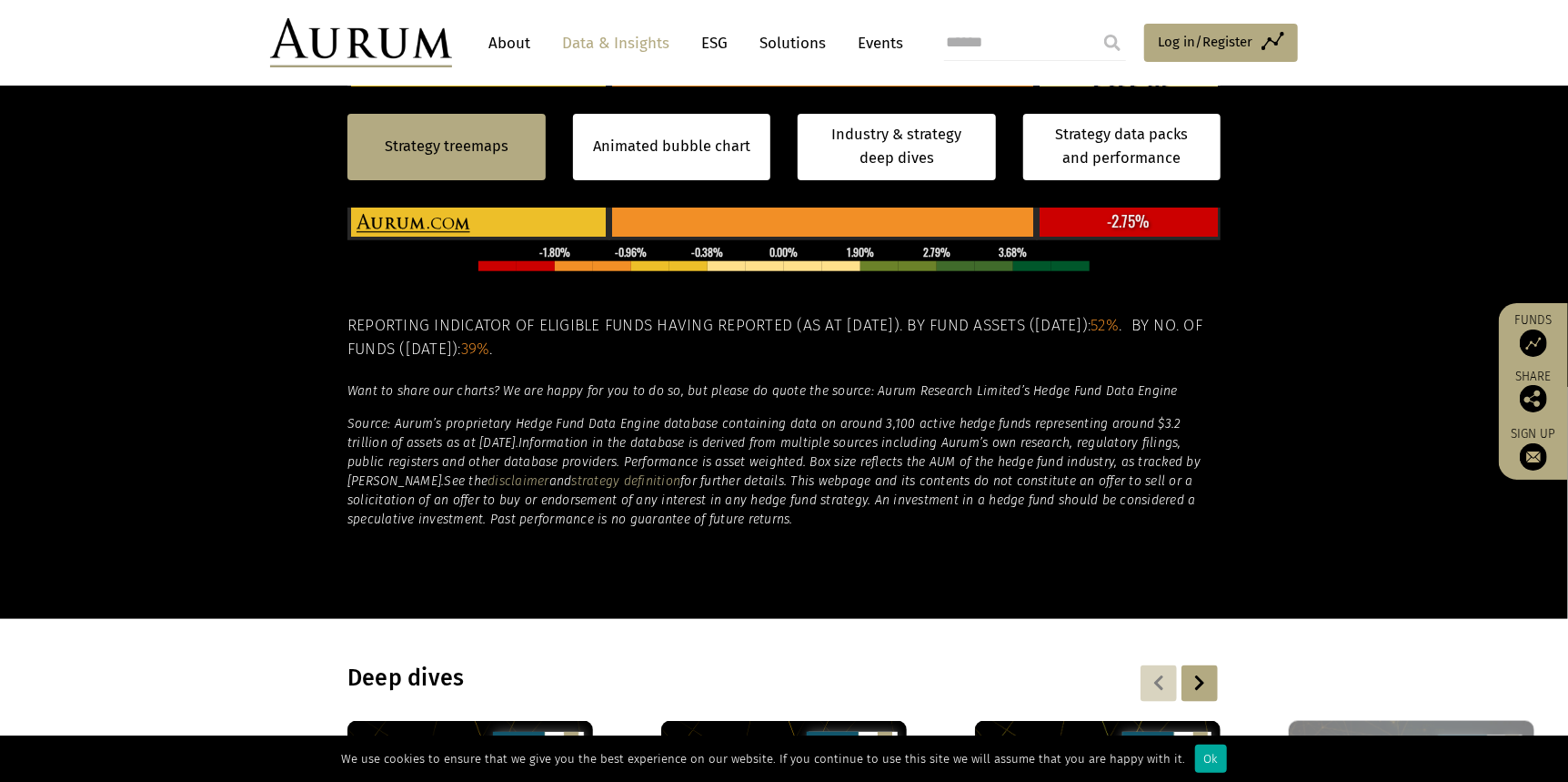
scroll to position [1274, 0]
